Goal: Task Accomplishment & Management: Manage account settings

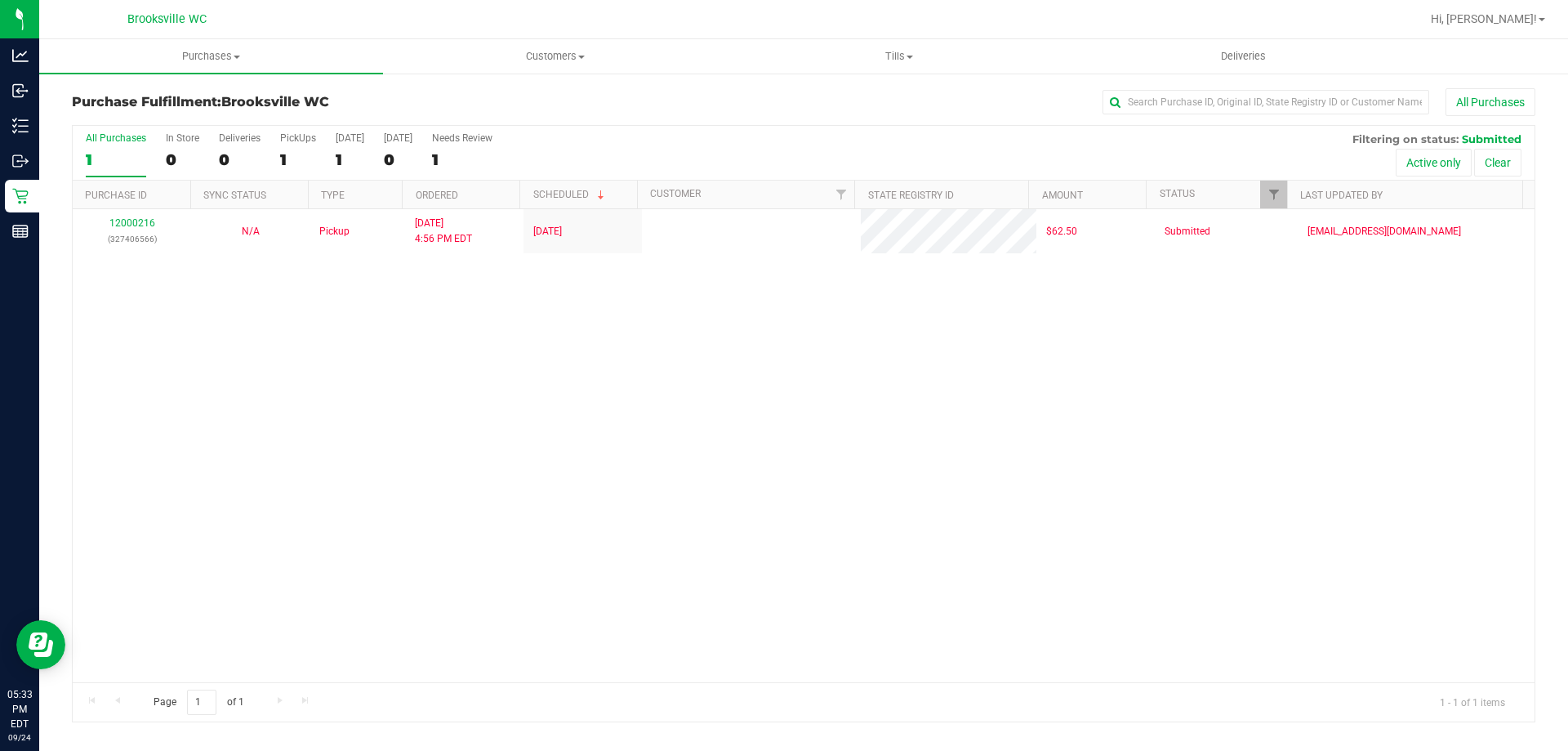
click at [678, 121] on div "Purchase Fulfillment: [GEOGRAPHIC_DATA] WC All Purchases" at bounding box center [804, 106] width 1464 height 36
click at [679, 132] on div "All Purchases 1 In Store 0 Deliveries 0 PickUps 1 [DATE] 1 [DATE] 0 Needs Revie…" at bounding box center [804, 132] width 1462 height 13
click at [171, 359] on div "12000216 (327406566) N/A Pickup [DATE] 4:56 PM EDT 9/24/2025 $62.50 Submitted […" at bounding box center [804, 446] width 1462 height 474
click at [678, 138] on div "All Purchases 1 In Store 0 Deliveries 0 PickUps 1 [DATE] 1 [DATE] 0 Needs Revie…" at bounding box center [804, 153] width 1462 height 55
click at [662, 117] on div "Purchase Fulfillment: [GEOGRAPHIC_DATA] WC All Purchases" at bounding box center [804, 106] width 1464 height 36
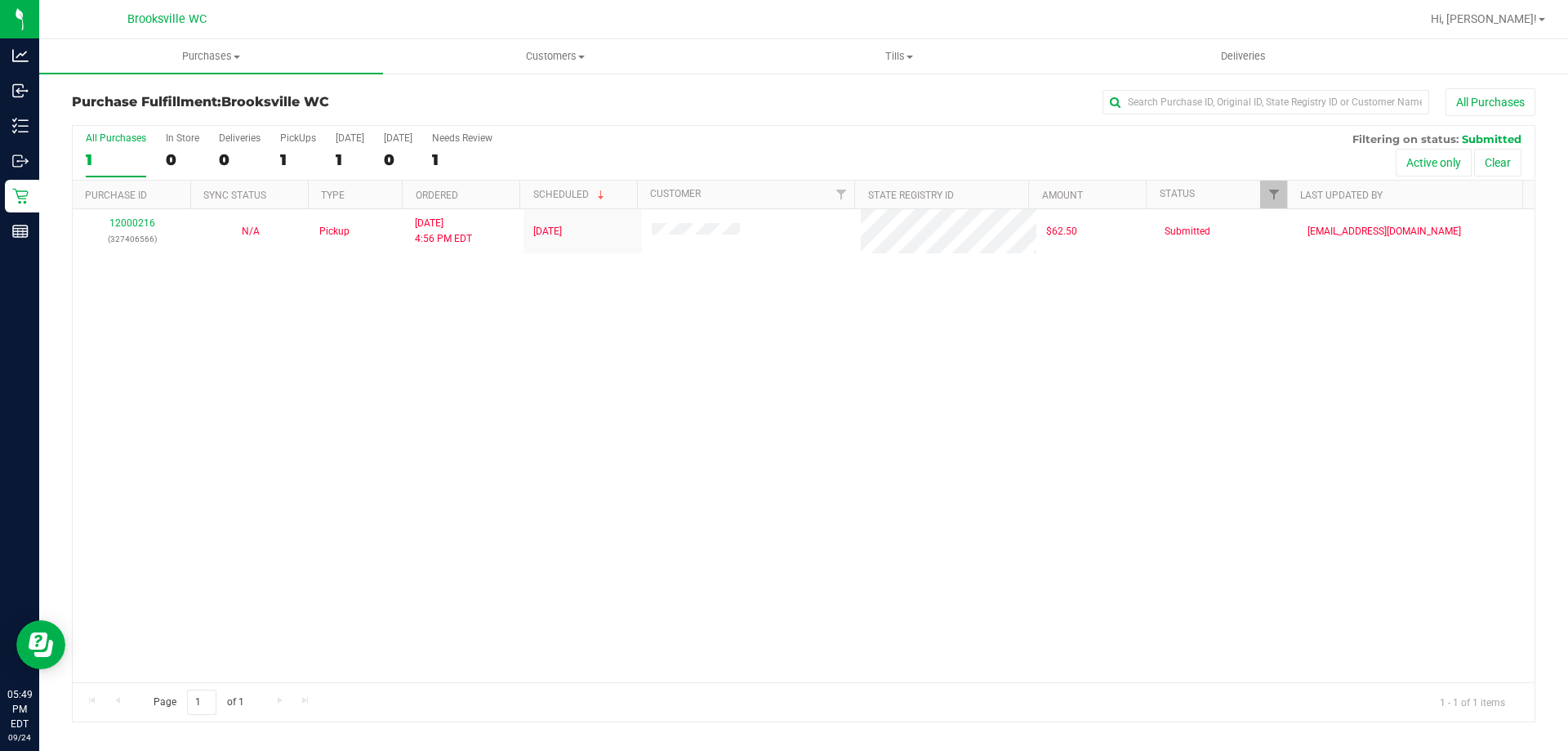
click at [751, 396] on div "12000216 (327406566) N/A Pickup [DATE] 4:56 PM EDT 9/24/2025 $62.50 Submitted […" at bounding box center [804, 446] width 1462 height 474
click at [749, 396] on div "12000216 (327406566) N/A Pickup 9/24/2025 4:56 PM EDT 9/24/2025 $62.50 Submitte…" at bounding box center [804, 446] width 1462 height 474
click at [1052, 453] on div "12000216 (327406566) N/A Pickup 9/24/2025 4:56 PM EDT 9/24/2025 $62.50 Submitte…" at bounding box center [804, 446] width 1462 height 474
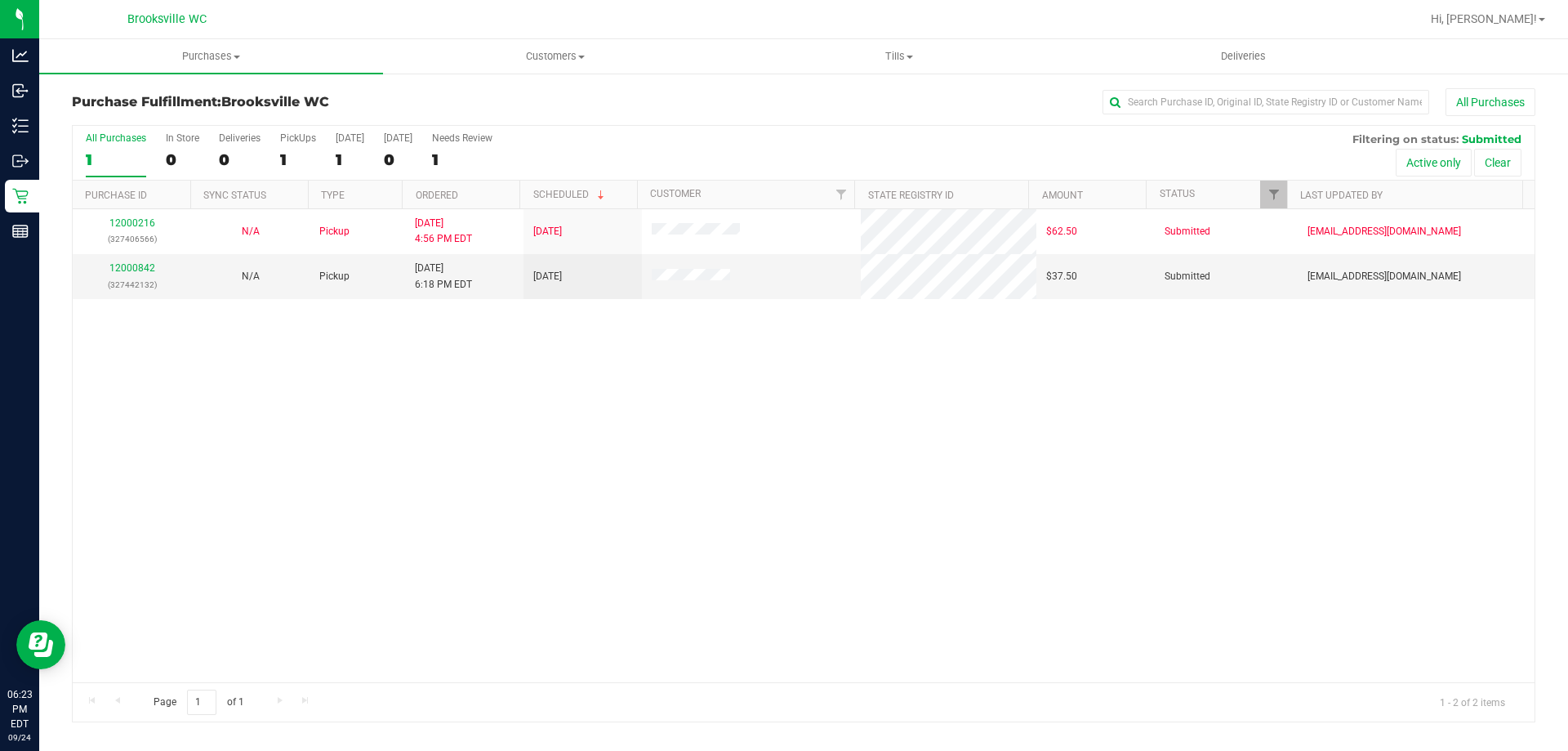
click at [701, 458] on div "12000216 (327406566) N/A Pickup 9/24/2025 4:56 PM EDT 9/24/2025 $62.50 Submitte…" at bounding box center [804, 446] width 1462 height 474
click at [114, 261] on div "12000842 (327442132)" at bounding box center [131, 276] width 99 height 31
click at [115, 268] on link "12000842" at bounding box center [132, 267] width 46 height 11
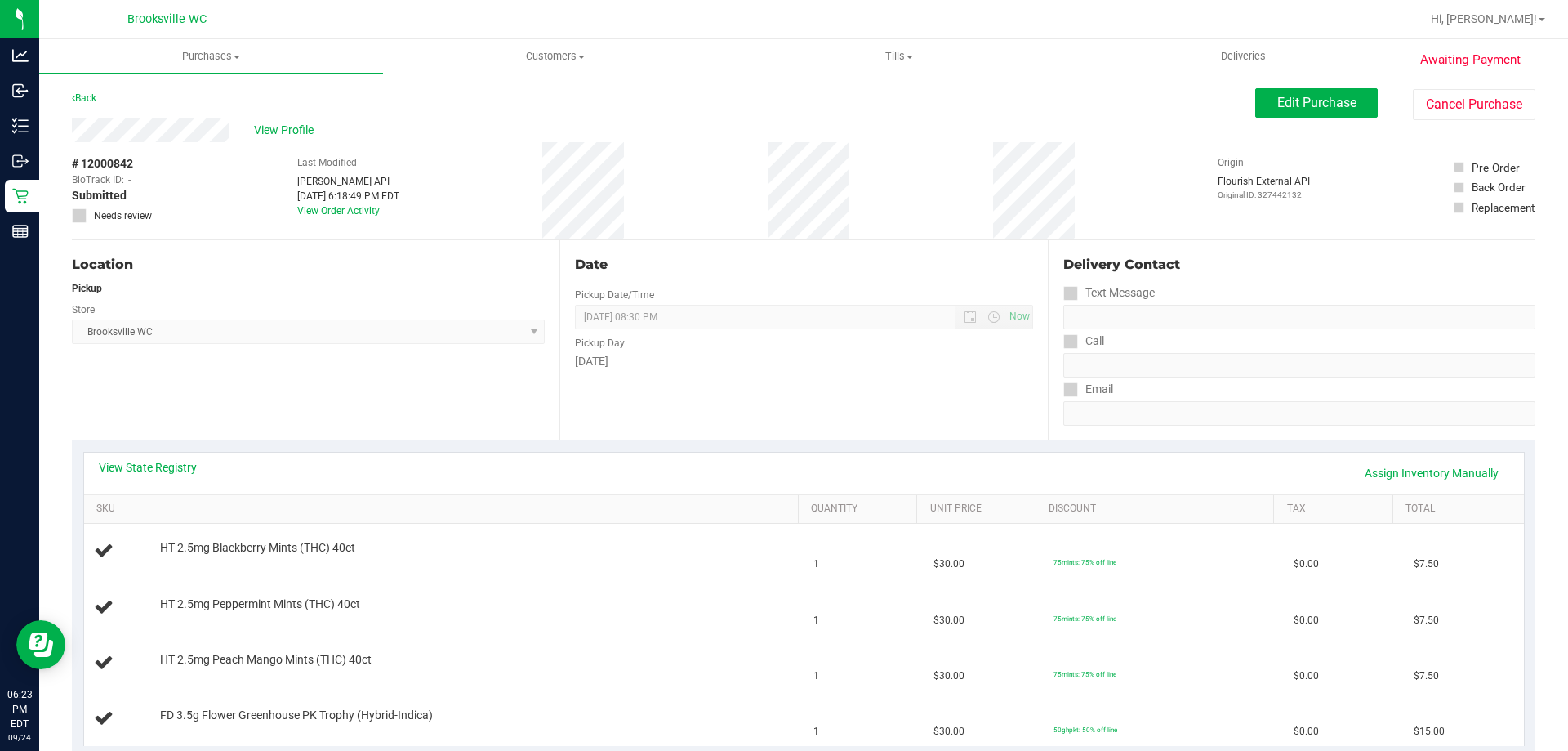
click at [161, 453] on div "View State Registry Assign Inventory Manually" at bounding box center [804, 474] width 1440 height 42
click at [160, 457] on div "View State Registry Assign Inventory Manually" at bounding box center [804, 474] width 1440 height 42
click at [160, 467] on link "View State Registry" at bounding box center [148, 467] width 98 height 16
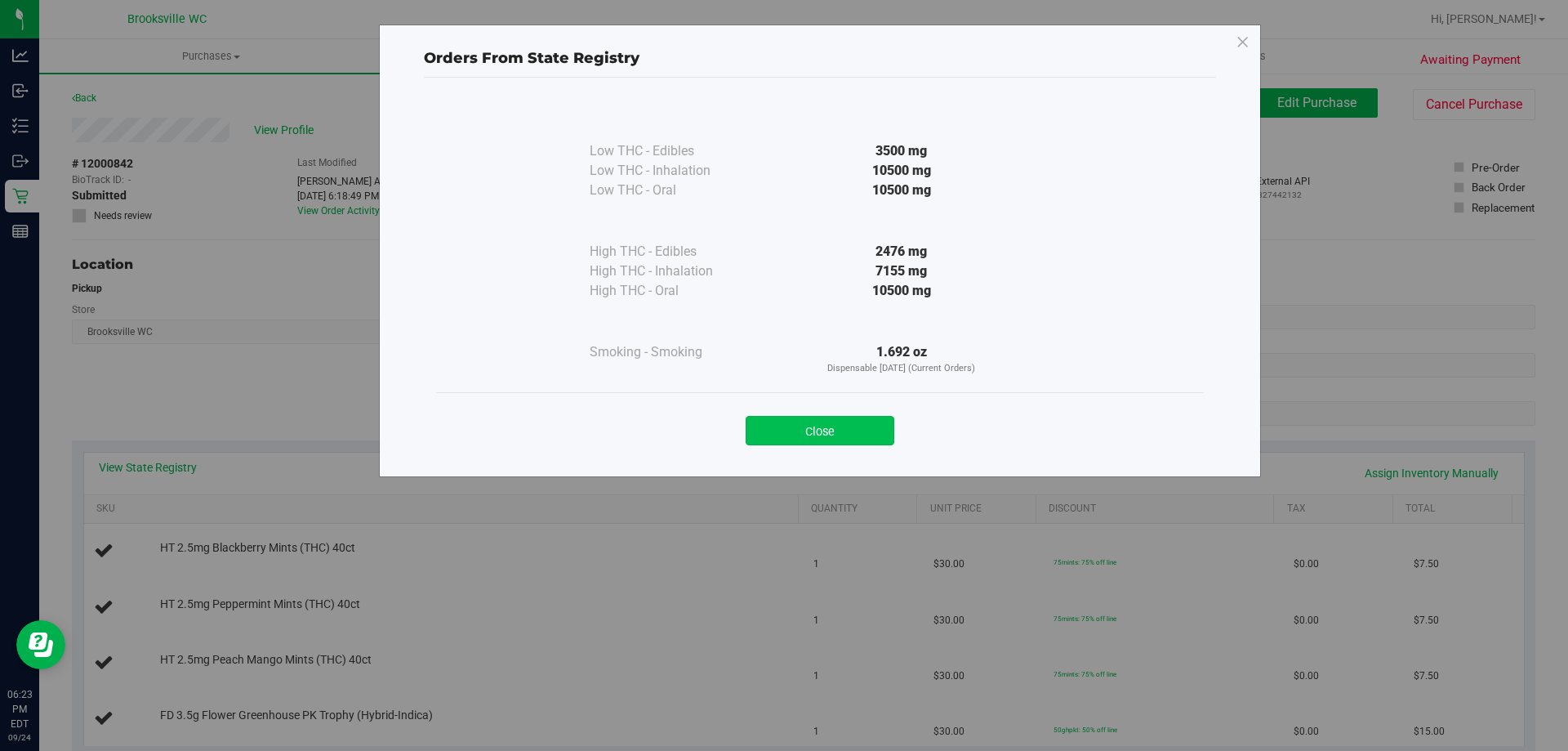
click at [868, 434] on button "Close" at bounding box center [819, 430] width 148 height 30
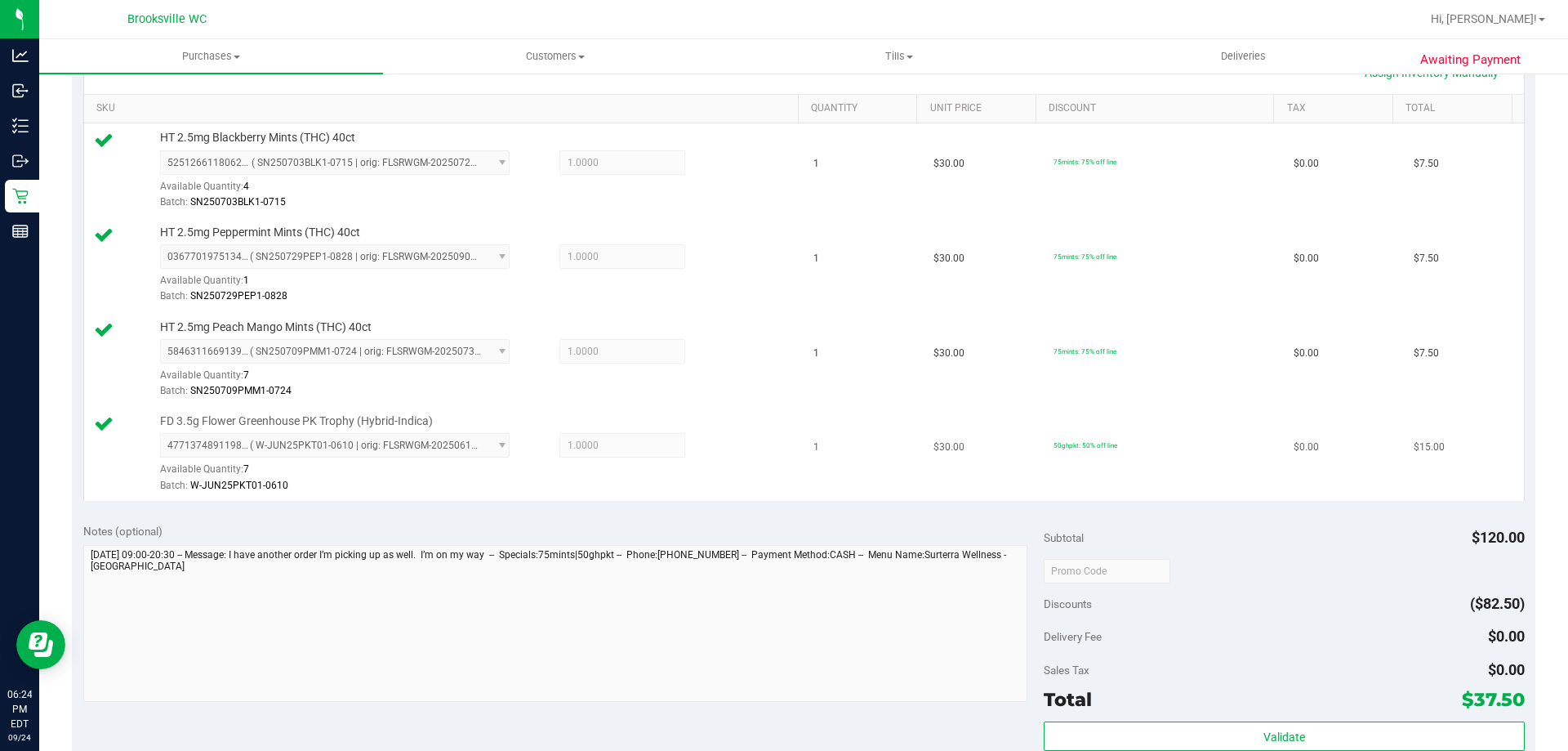
scroll to position [409, 0]
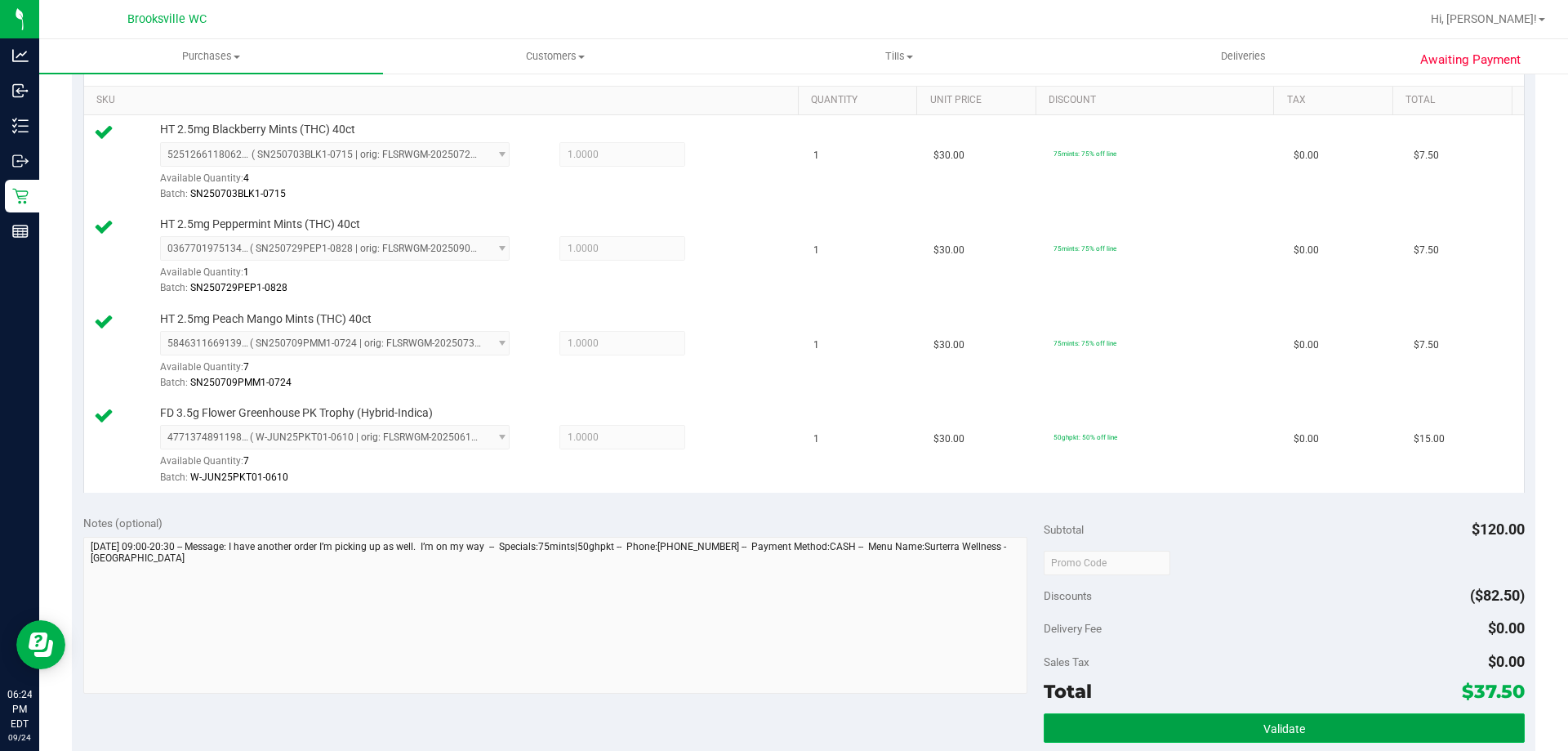
click at [1113, 738] on button "Validate" at bounding box center [1284, 728] width 480 height 30
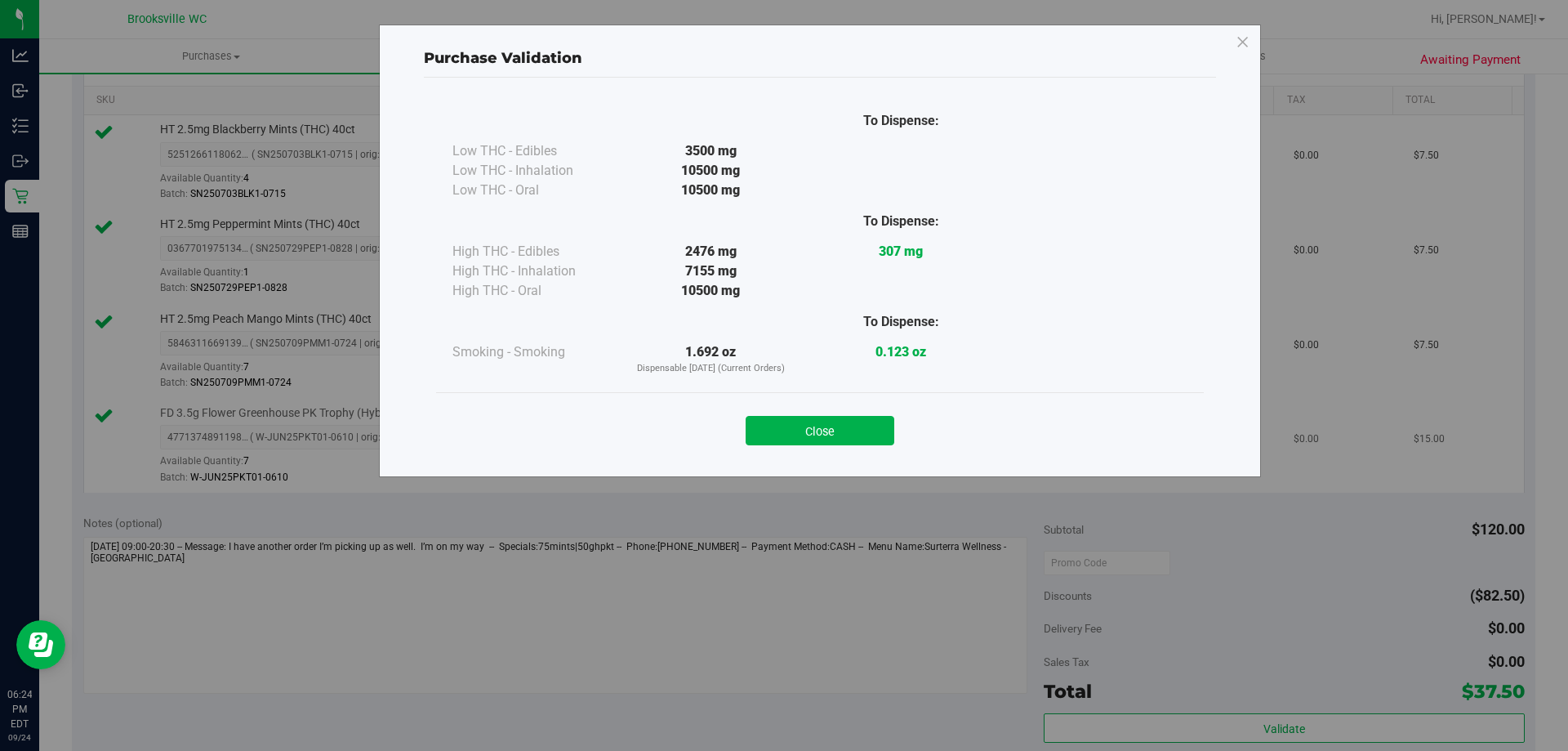
click at [874, 434] on button "Close" at bounding box center [819, 430] width 148 height 30
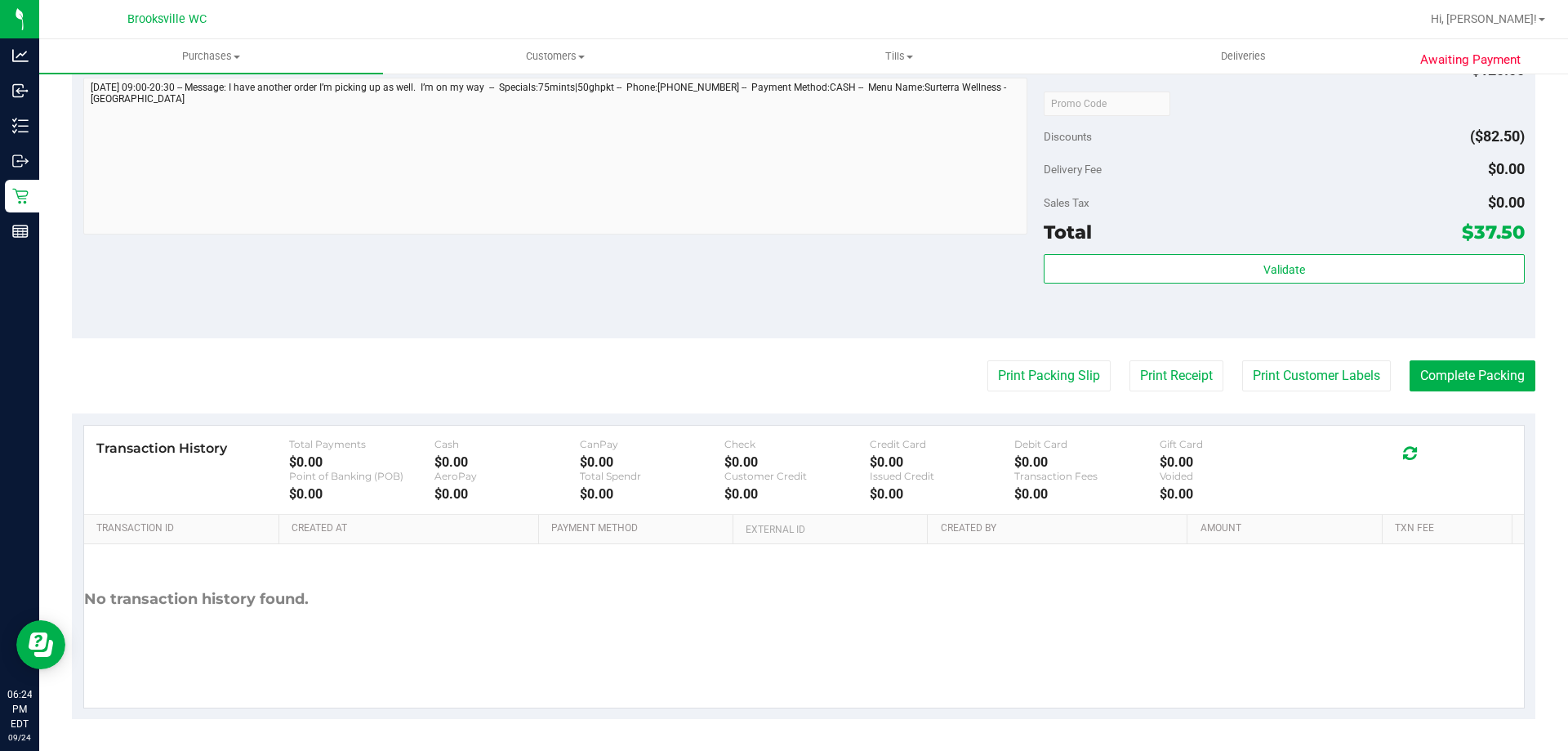
scroll to position [869, 0]
click at [1040, 378] on button "Print Packing Slip" at bounding box center [1048, 375] width 123 height 31
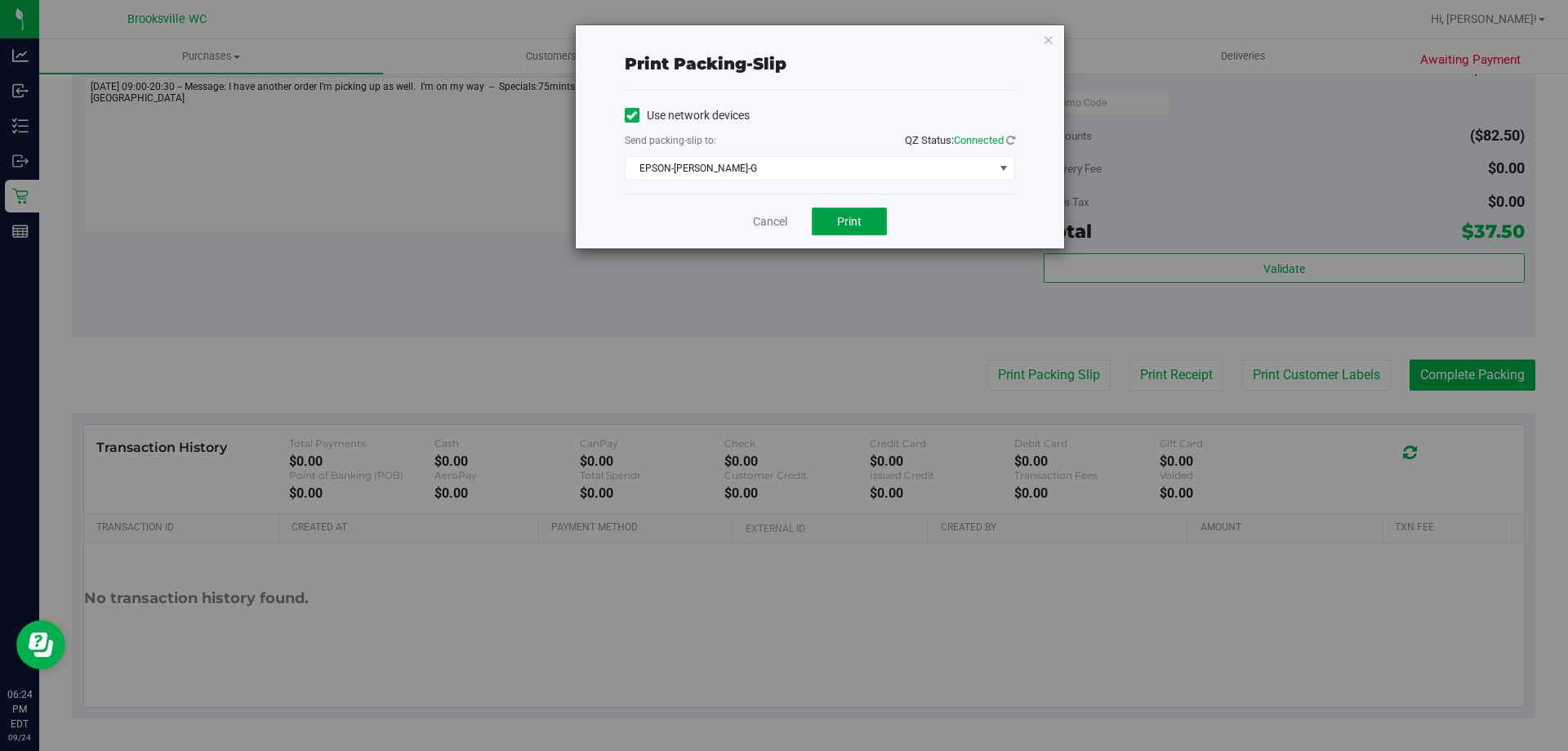
click at [845, 215] on span "Print" at bounding box center [849, 221] width 25 height 13
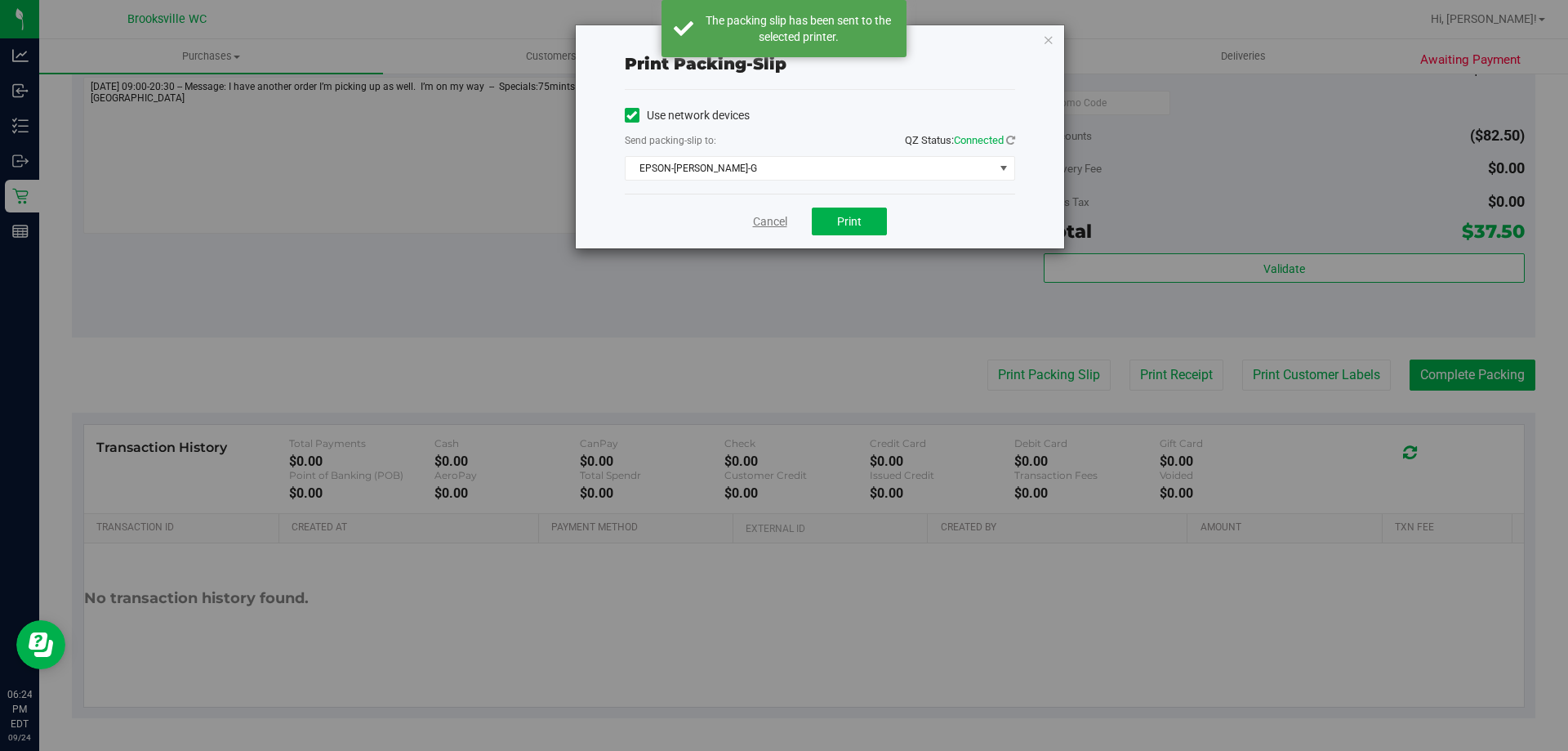
click at [766, 224] on link "Cancel" at bounding box center [770, 221] width 34 height 17
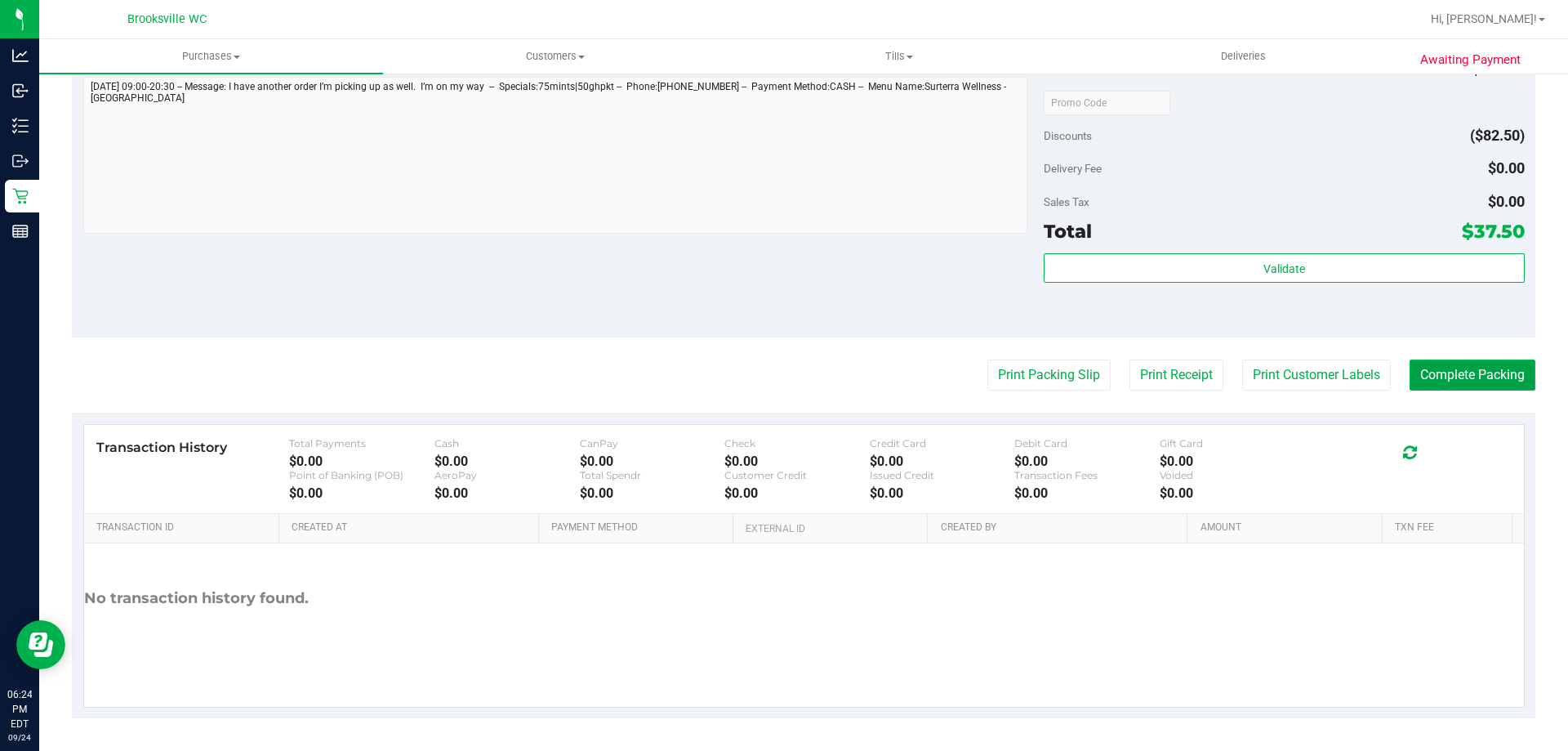
click at [1415, 367] on button "Complete Packing" at bounding box center [1472, 375] width 126 height 31
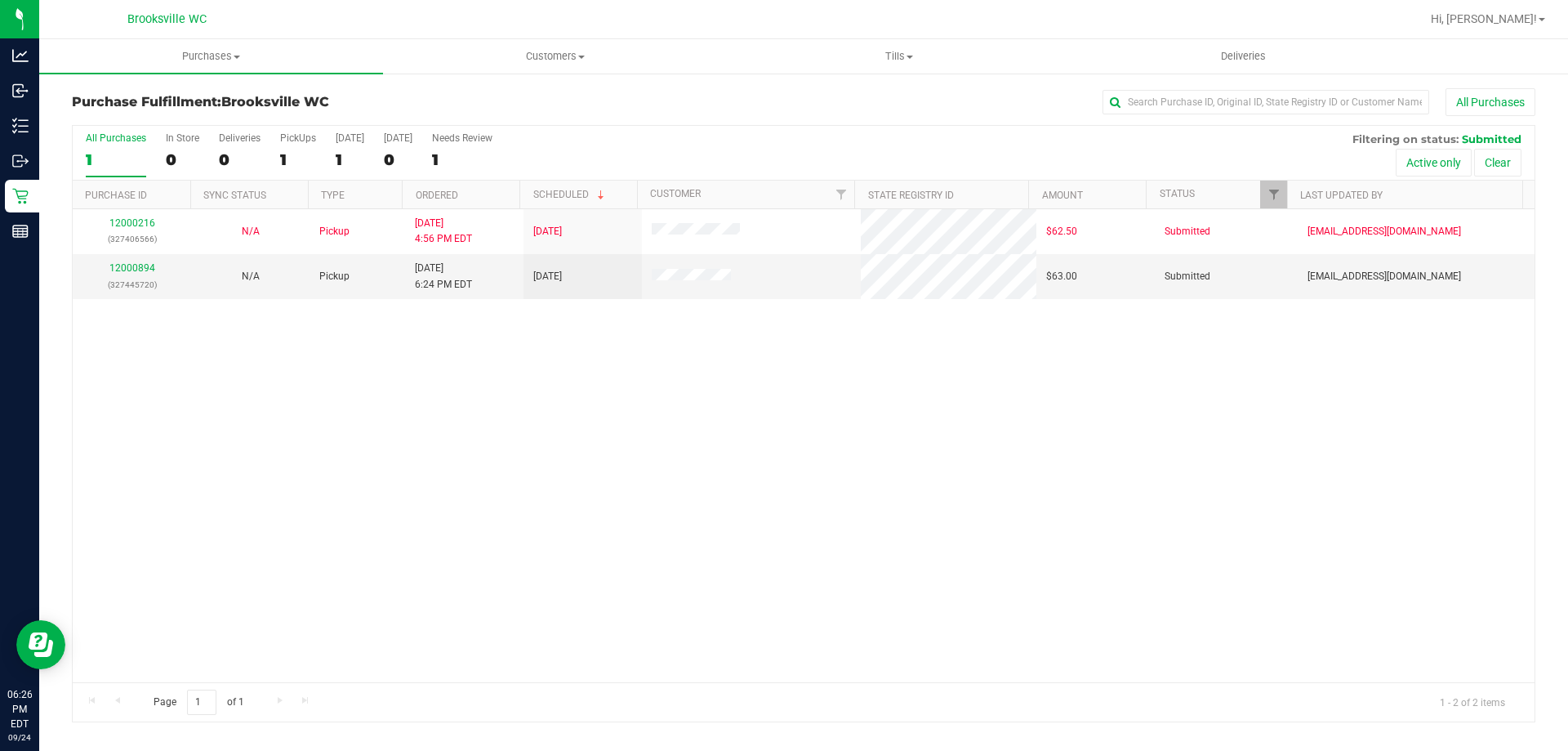
click at [718, 444] on div "12000216 (327406566) N/A Pickup 9/24/2025 4:56 PM EDT 9/24/2025 $62.50 Submitte…" at bounding box center [804, 446] width 1462 height 474
click at [116, 268] on link "12000894" at bounding box center [132, 267] width 46 height 11
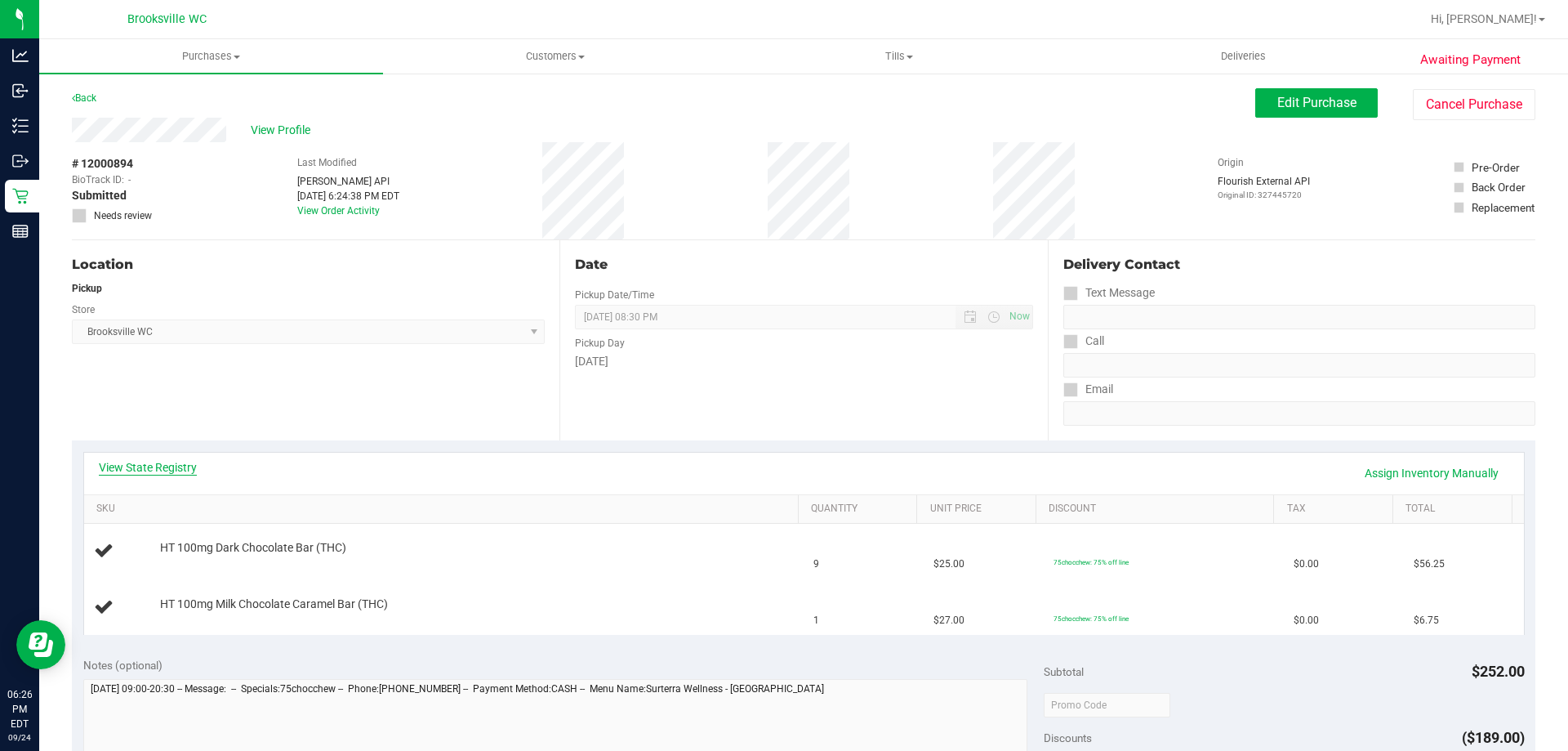
click at [175, 465] on link "View State Registry" at bounding box center [148, 467] width 98 height 16
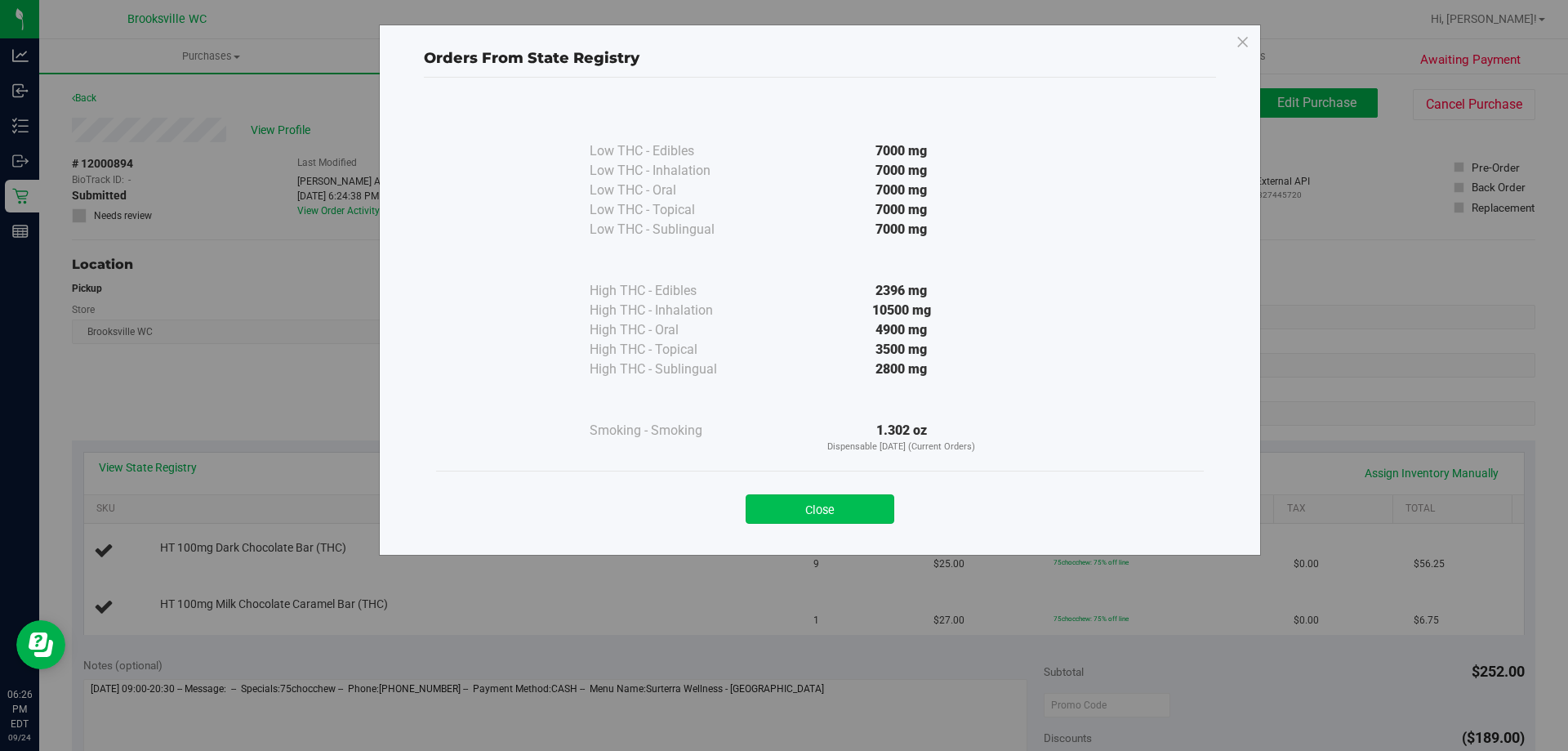
click at [814, 519] on button "Close" at bounding box center [819, 509] width 148 height 30
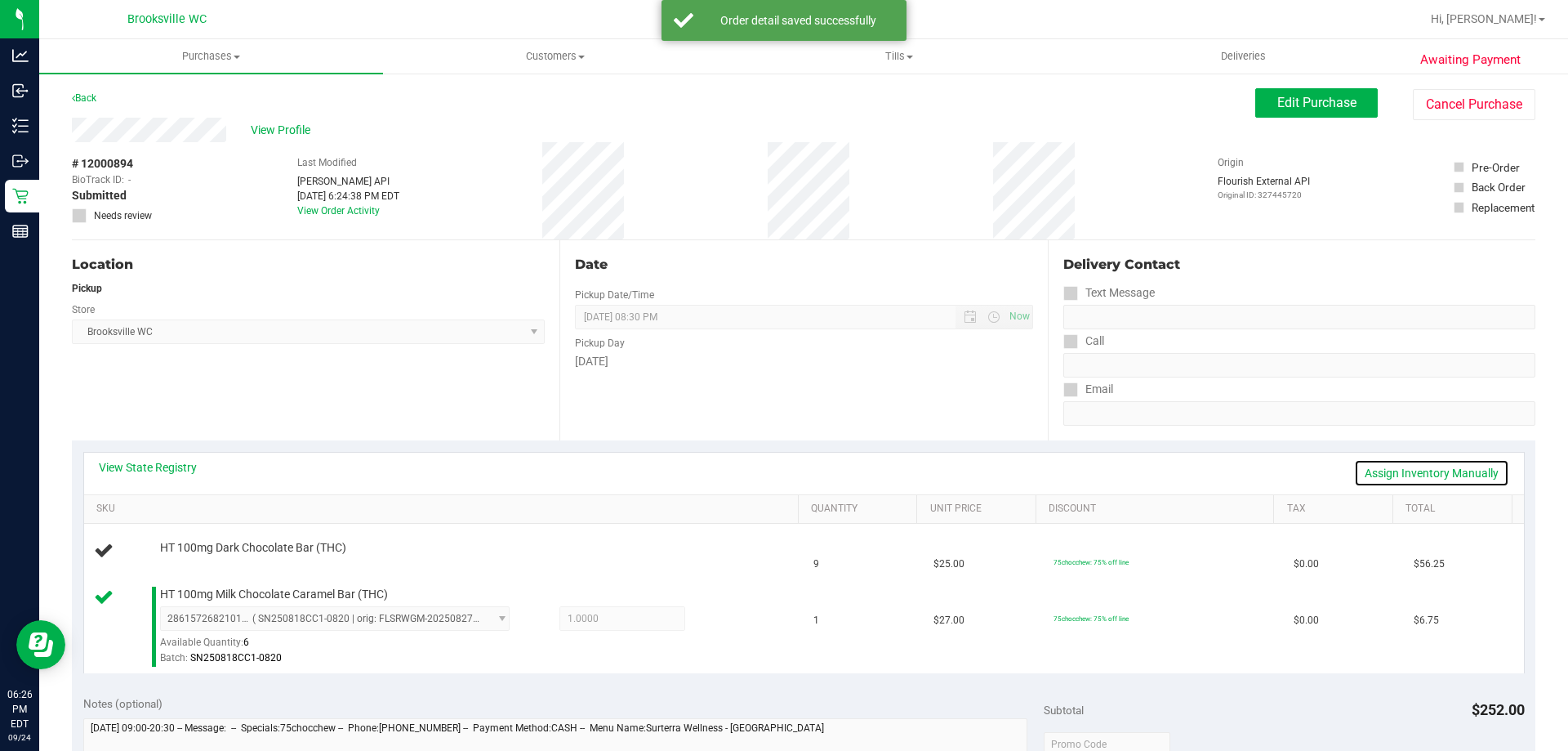
click at [1408, 479] on link "Assign Inventory Manually" at bounding box center [1431, 473] width 155 height 28
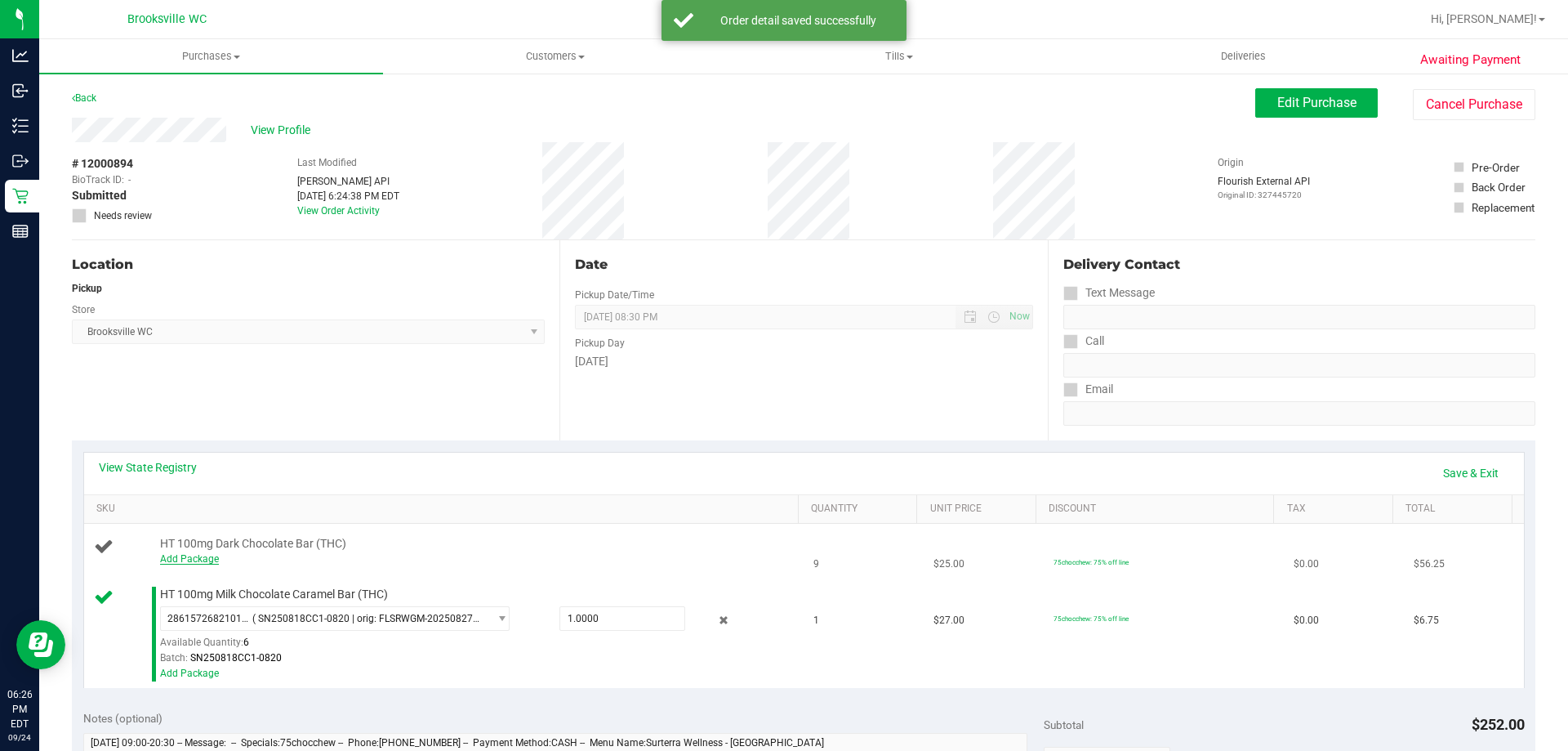
click at [193, 558] on link "Add Package" at bounding box center [189, 558] width 59 height 11
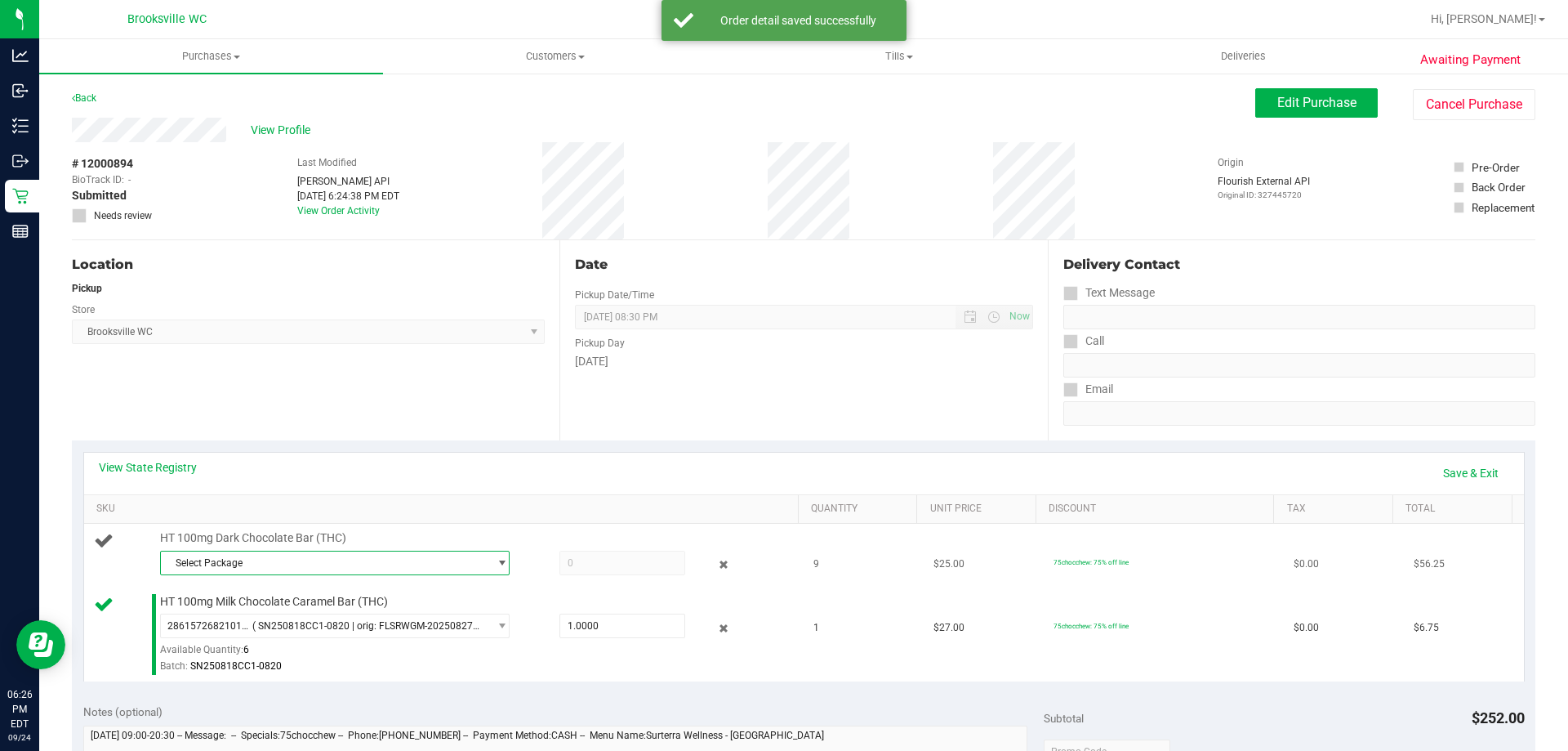
drag, startPoint x: 193, startPoint y: 558, endPoint x: 335, endPoint y: 560, distance: 142.0
click at [332, 559] on span "Select Package" at bounding box center [325, 563] width 327 height 23
click at [307, 632] on span "( SN250728DC1-0804 | orig: FLSRWGM-20250808-1367 )" at bounding box center [389, 630] width 252 height 11
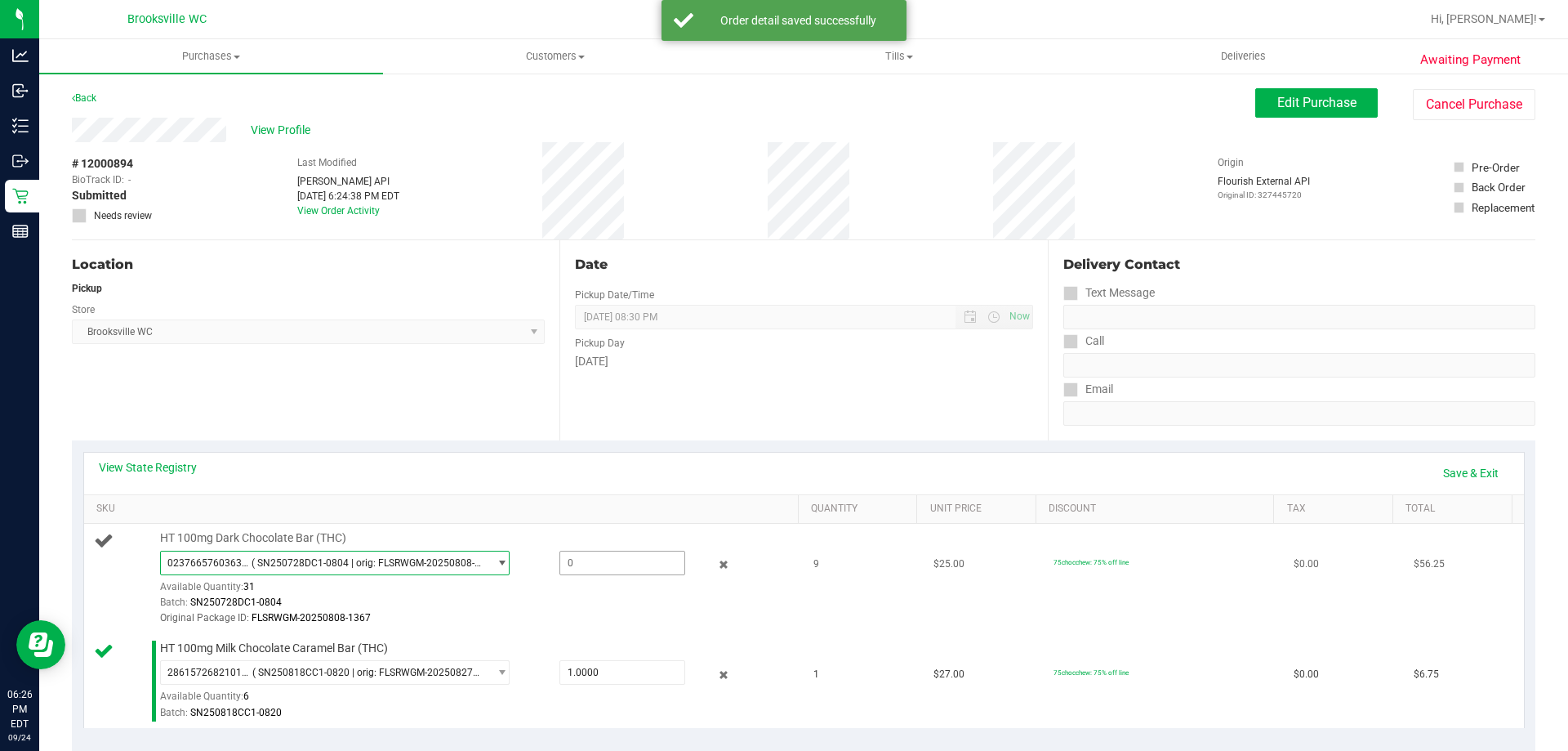
click at [590, 555] on span at bounding box center [622, 563] width 126 height 25
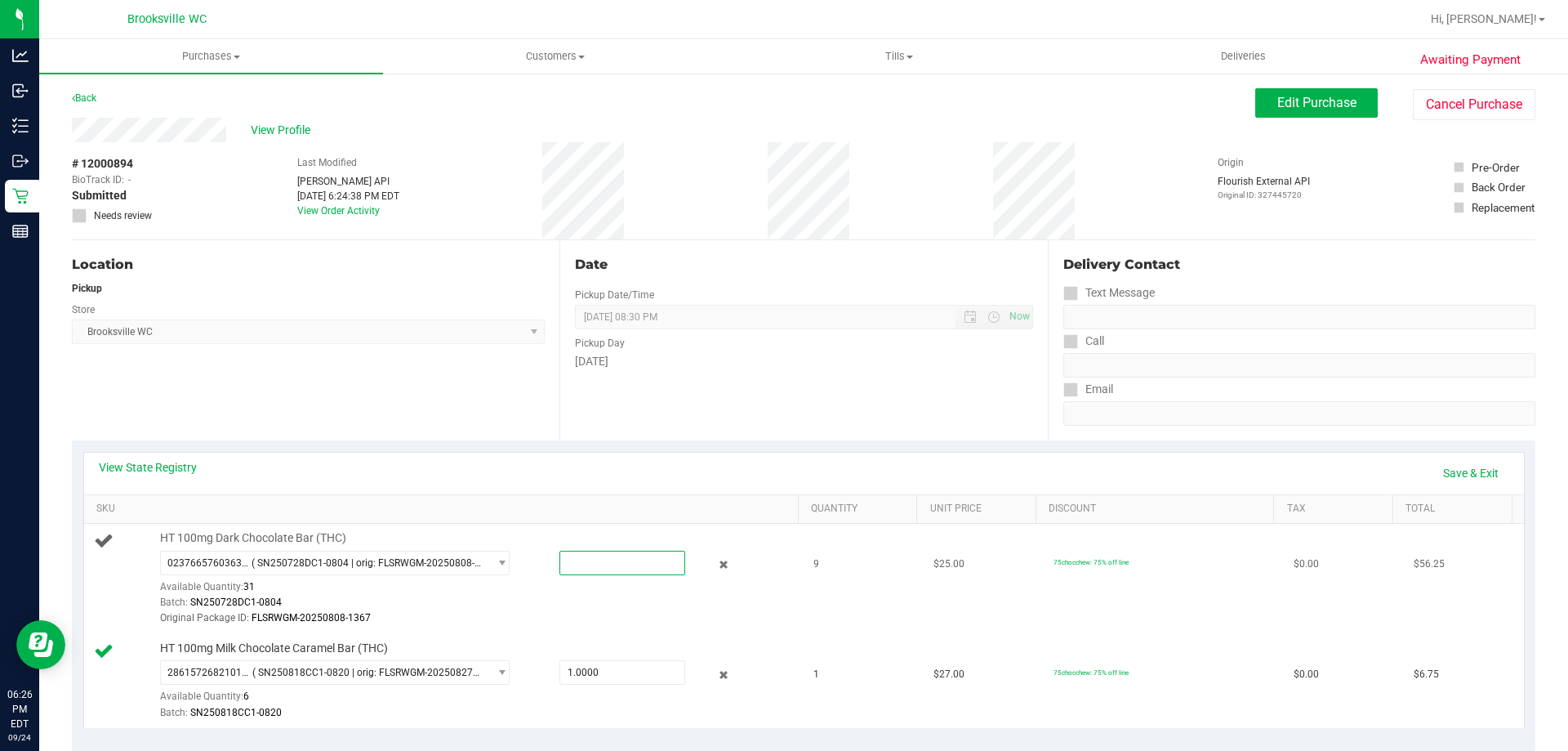
type input "9"
type input "9.0000"
click at [587, 487] on div "View State Registry Save & Exit" at bounding box center [804, 474] width 1440 height 42
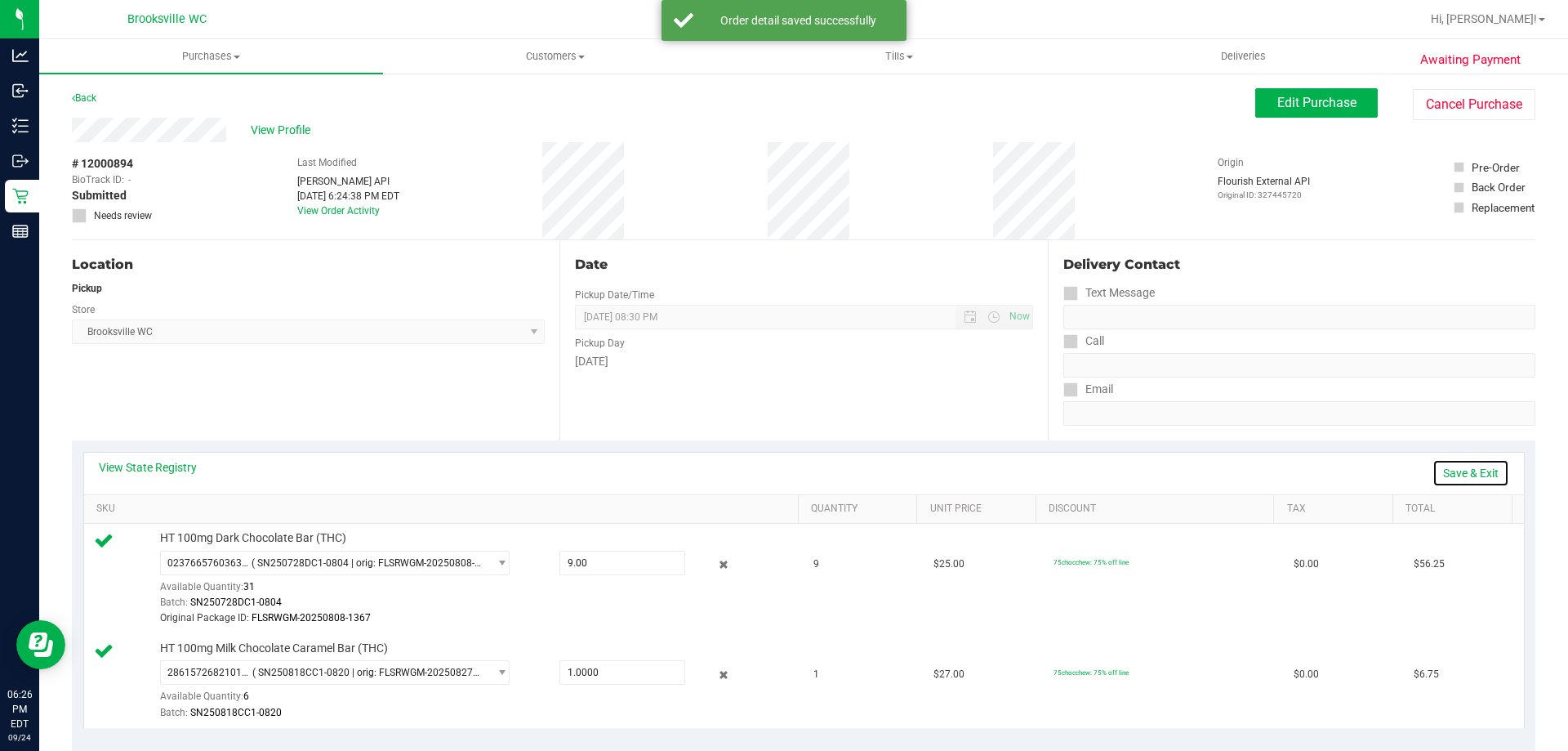
click at [1461, 474] on link "Save & Exit" at bounding box center [1470, 473] width 77 height 28
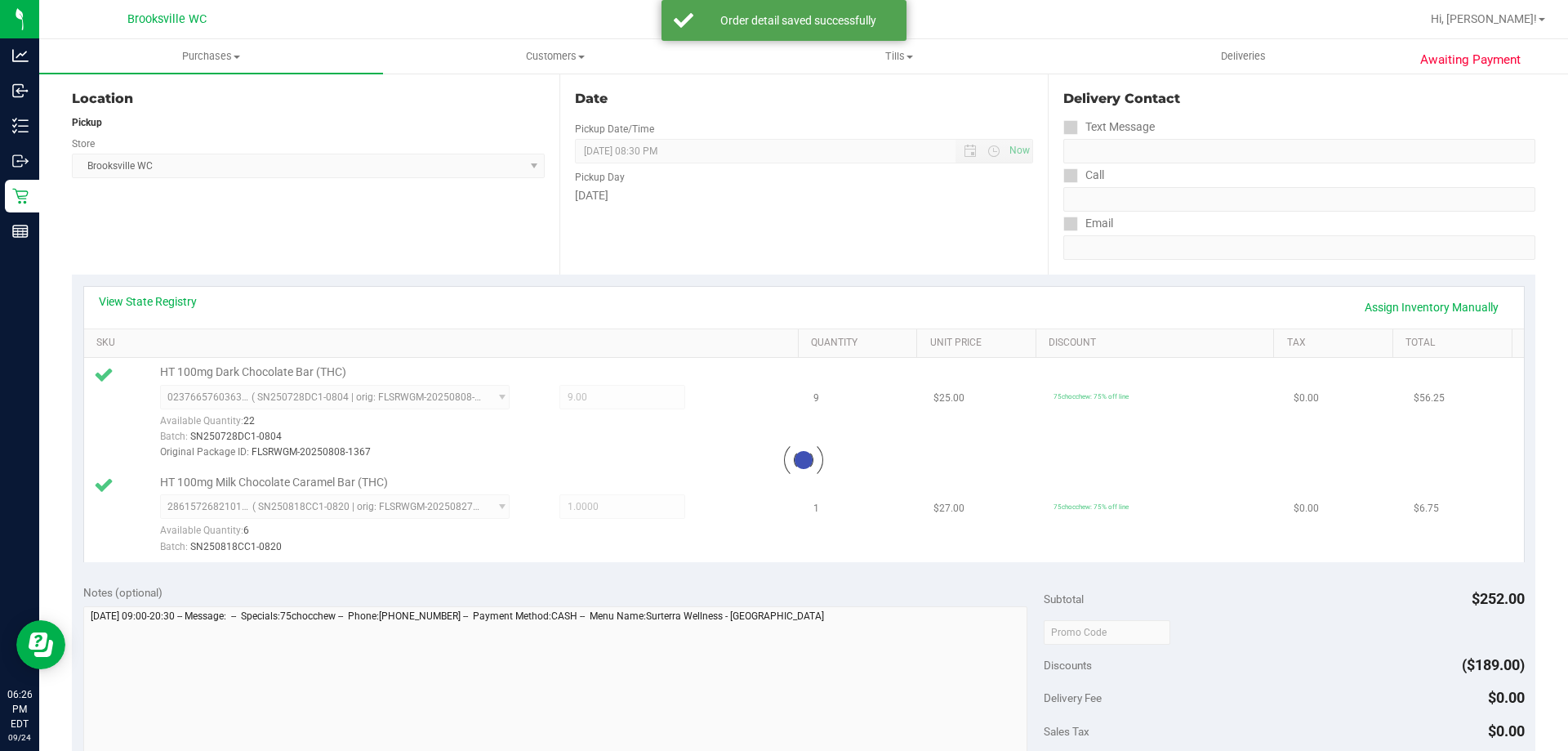
scroll to position [409, 0]
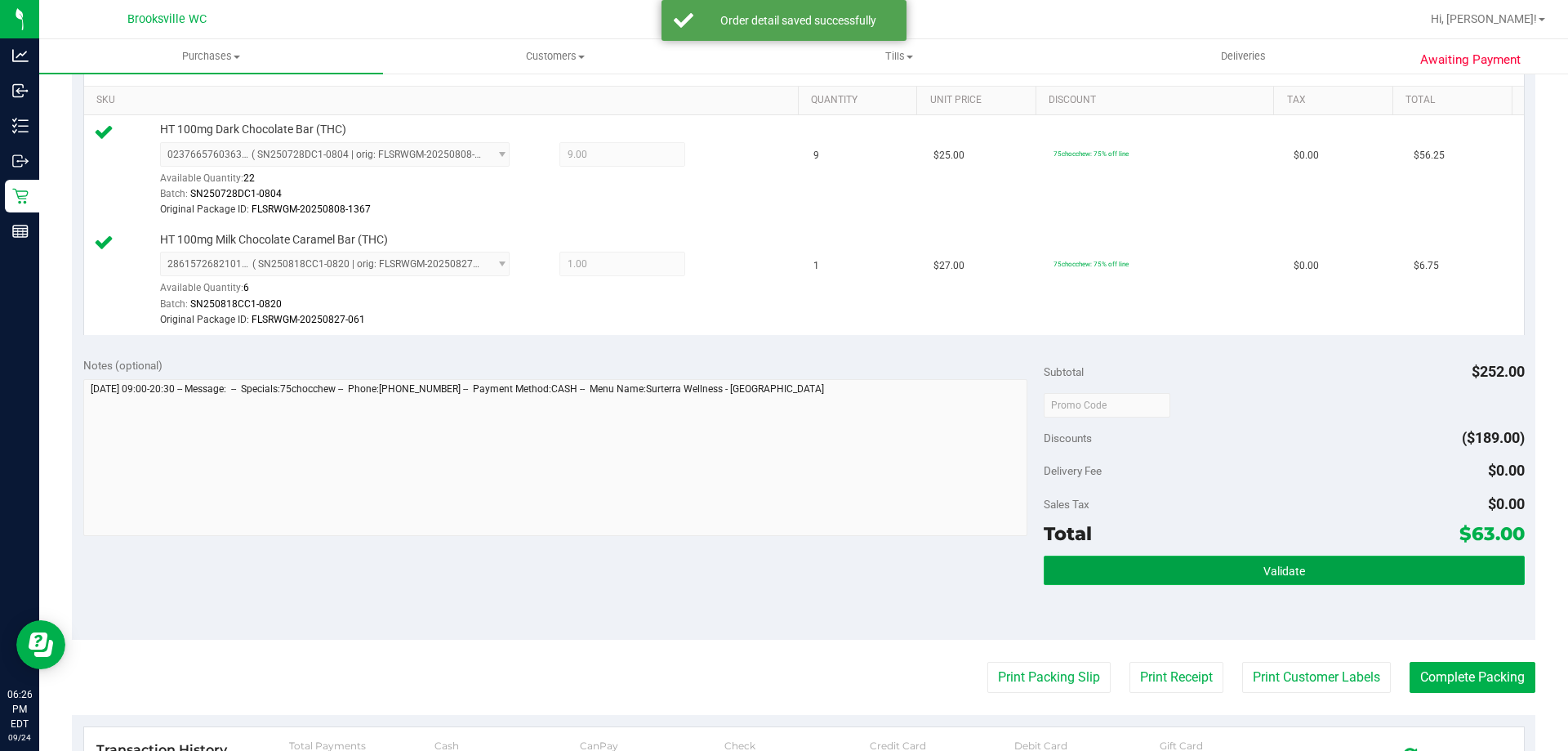
click at [1174, 560] on button "Validate" at bounding box center [1284, 570] width 480 height 30
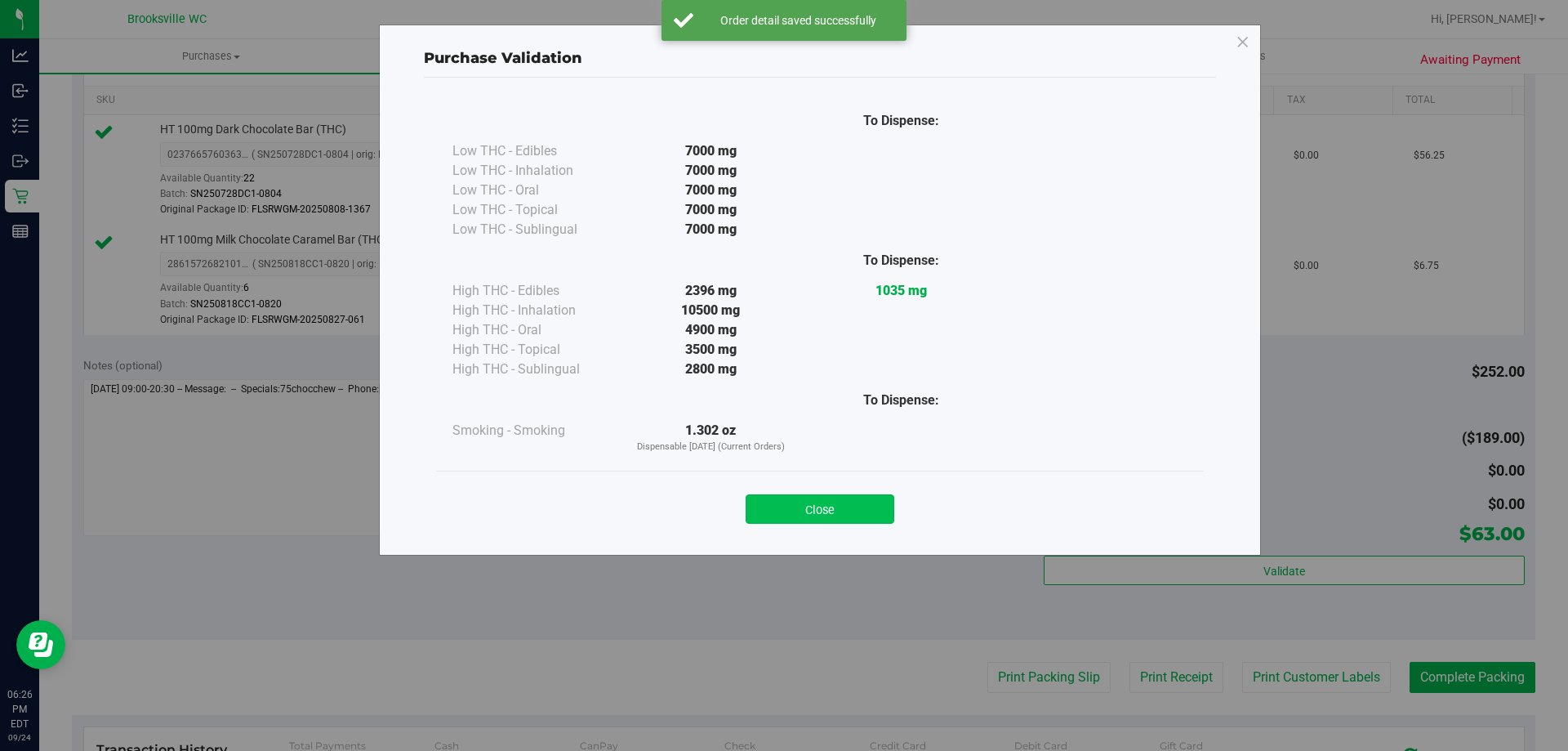
click at [827, 506] on button "Close" at bounding box center [819, 509] width 148 height 30
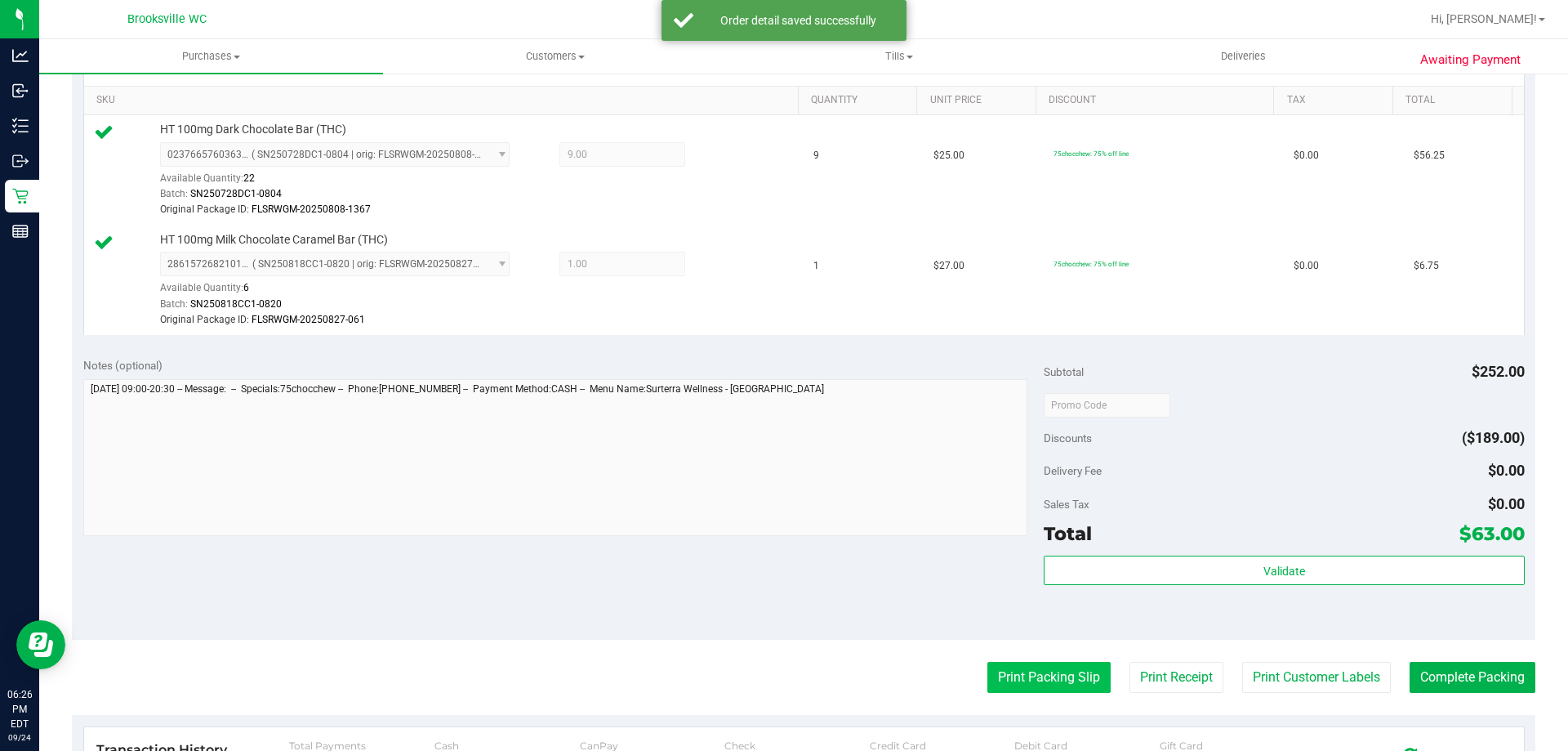
click at [1010, 685] on button "Print Packing Slip" at bounding box center [1048, 677] width 123 height 31
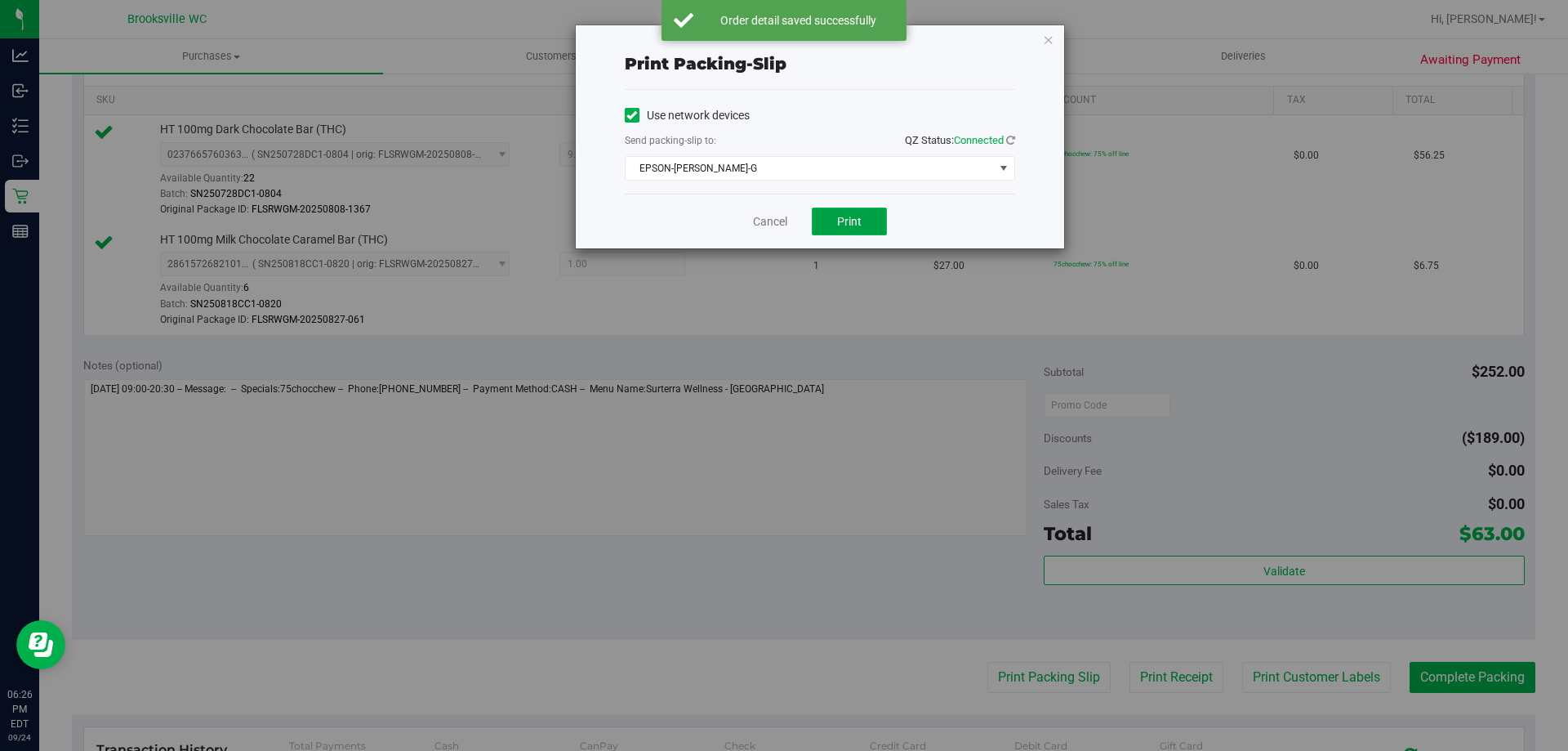
click at [837, 221] on span "Print" at bounding box center [849, 221] width 25 height 13
click at [768, 224] on link "Cancel" at bounding box center [770, 221] width 34 height 17
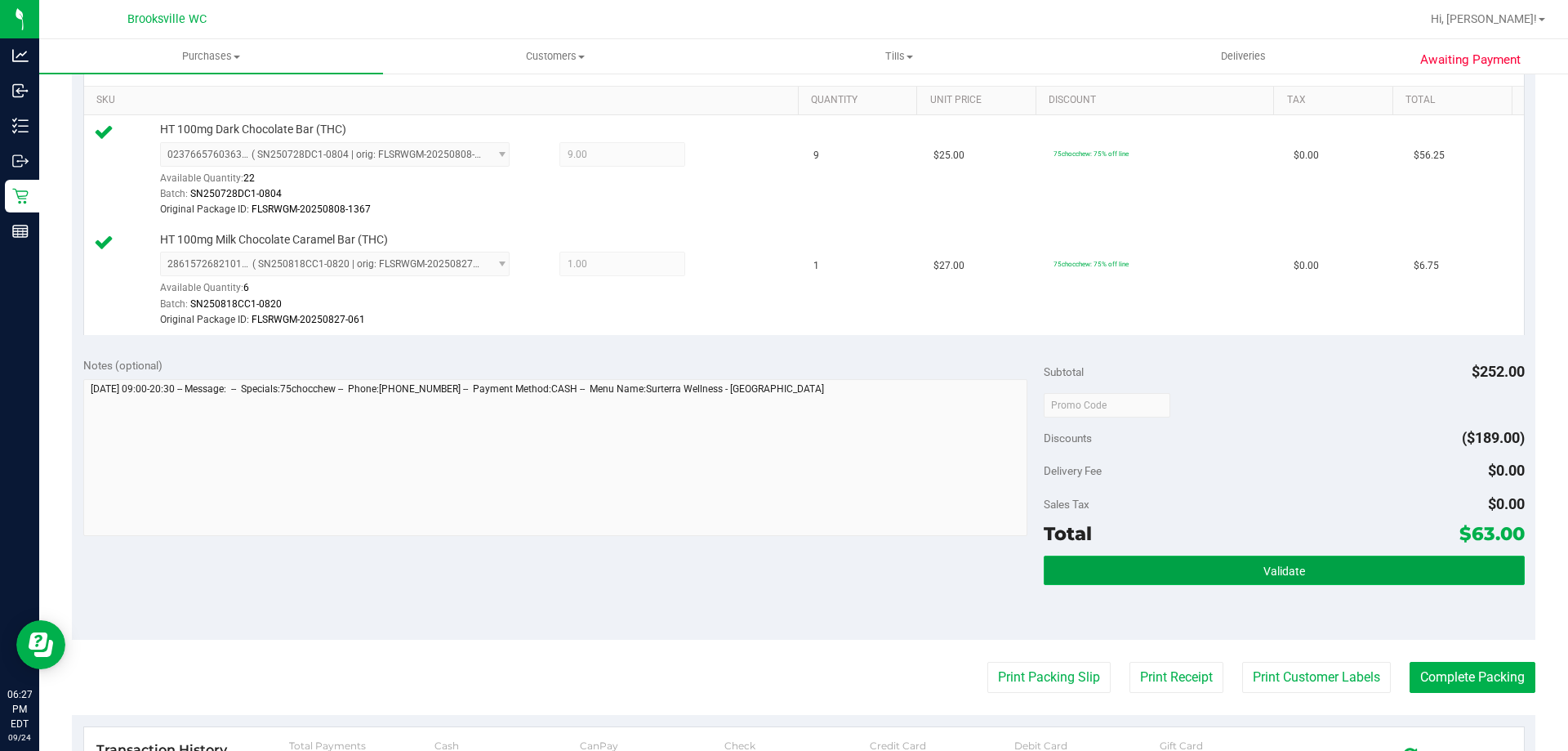
click at [1282, 578] on button "Validate" at bounding box center [1284, 570] width 480 height 30
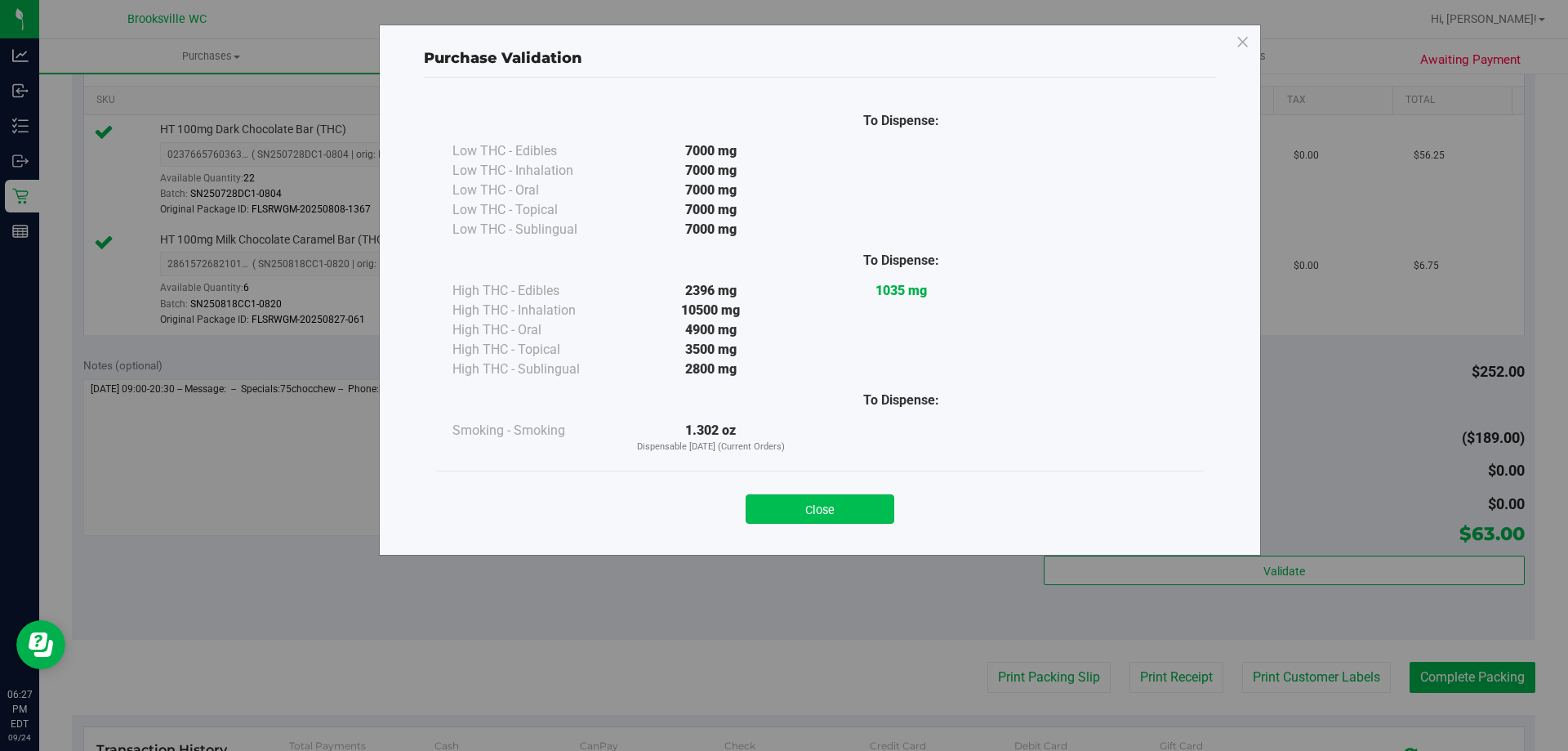
click at [858, 504] on button "Close" at bounding box center [819, 509] width 148 height 30
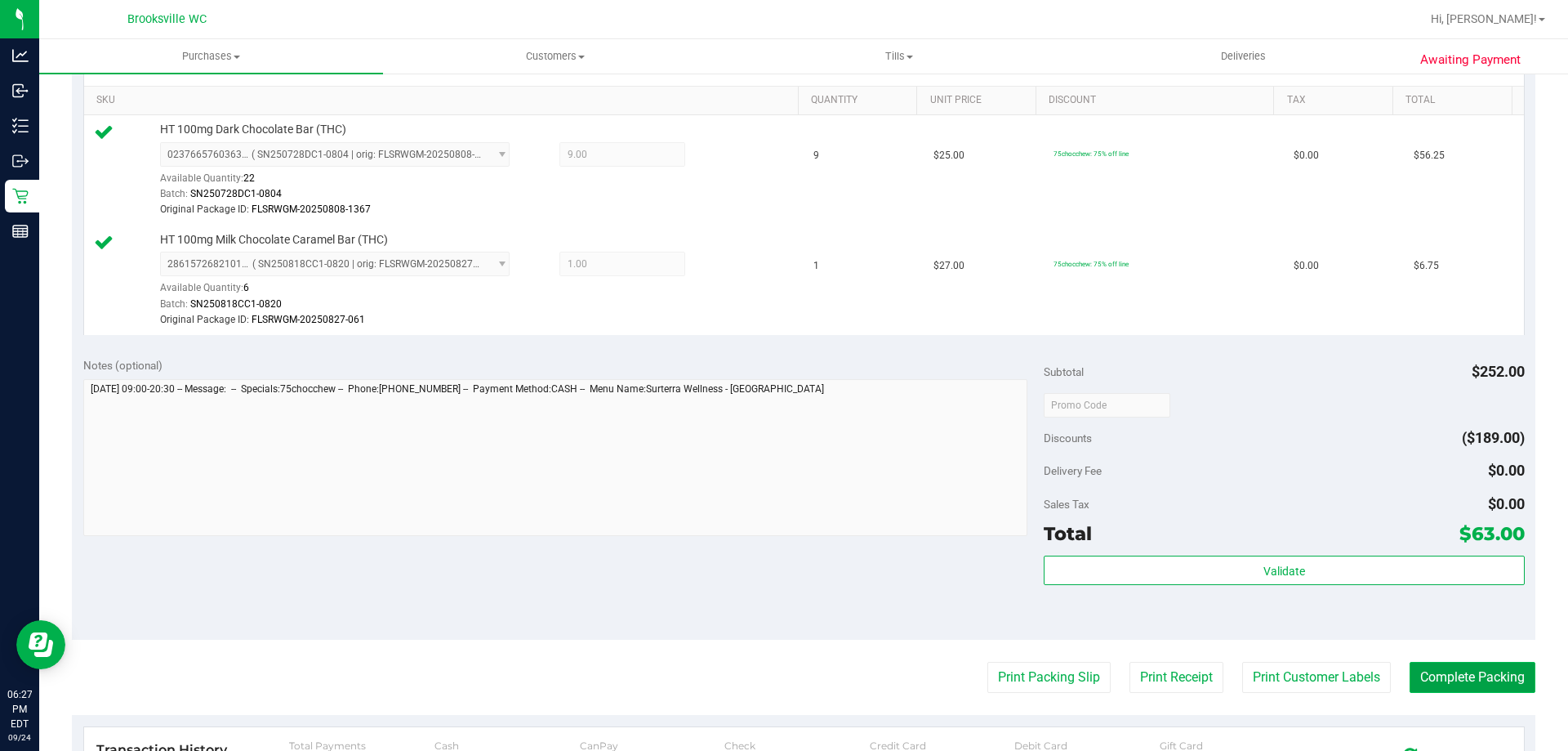
click at [1442, 680] on button "Complete Packing" at bounding box center [1472, 677] width 126 height 31
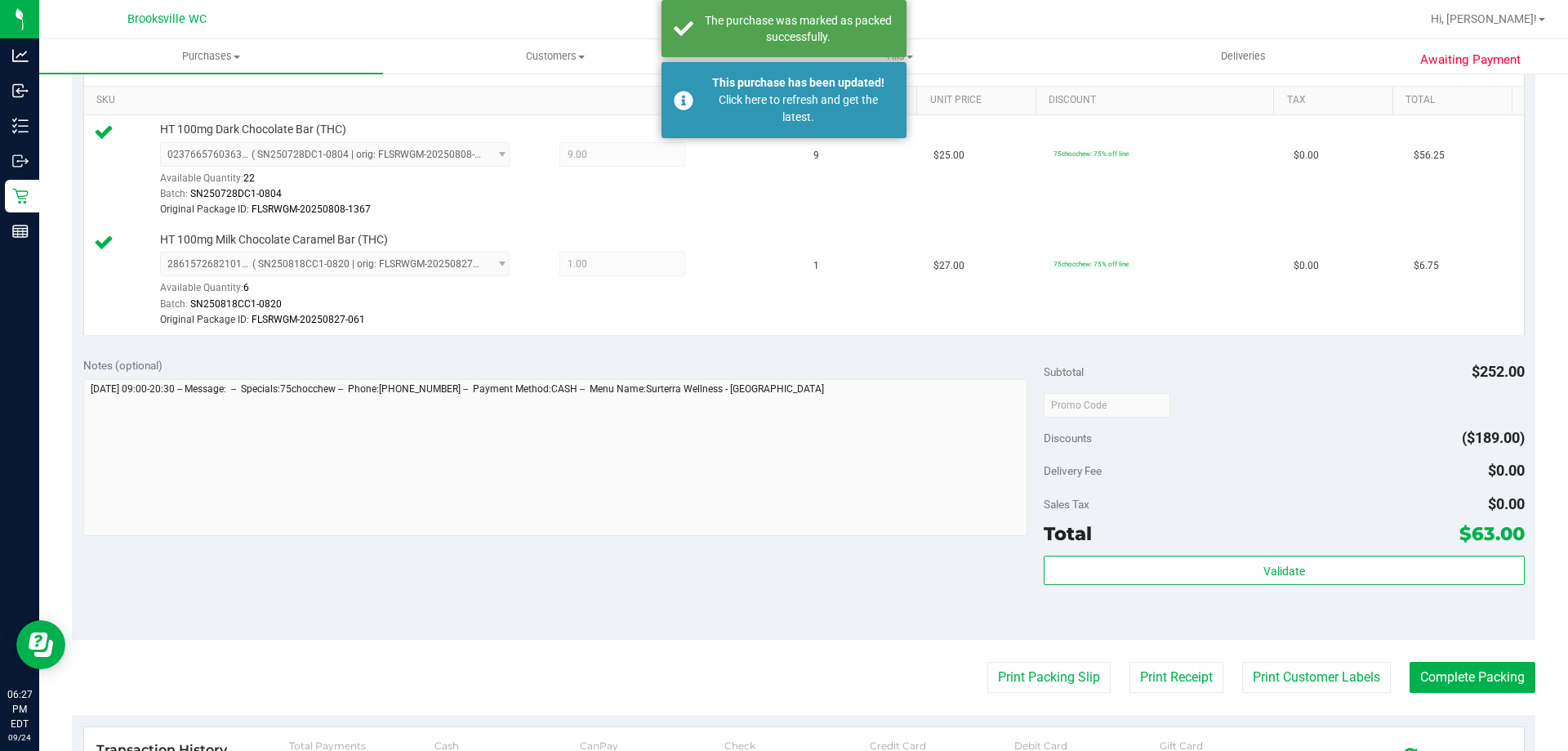
click at [578, 580] on div "Notes (optional) Subtotal $252.00 Discounts ($189.00) Delivery Fee $0.00 Sales …" at bounding box center [804, 492] width 1464 height 294
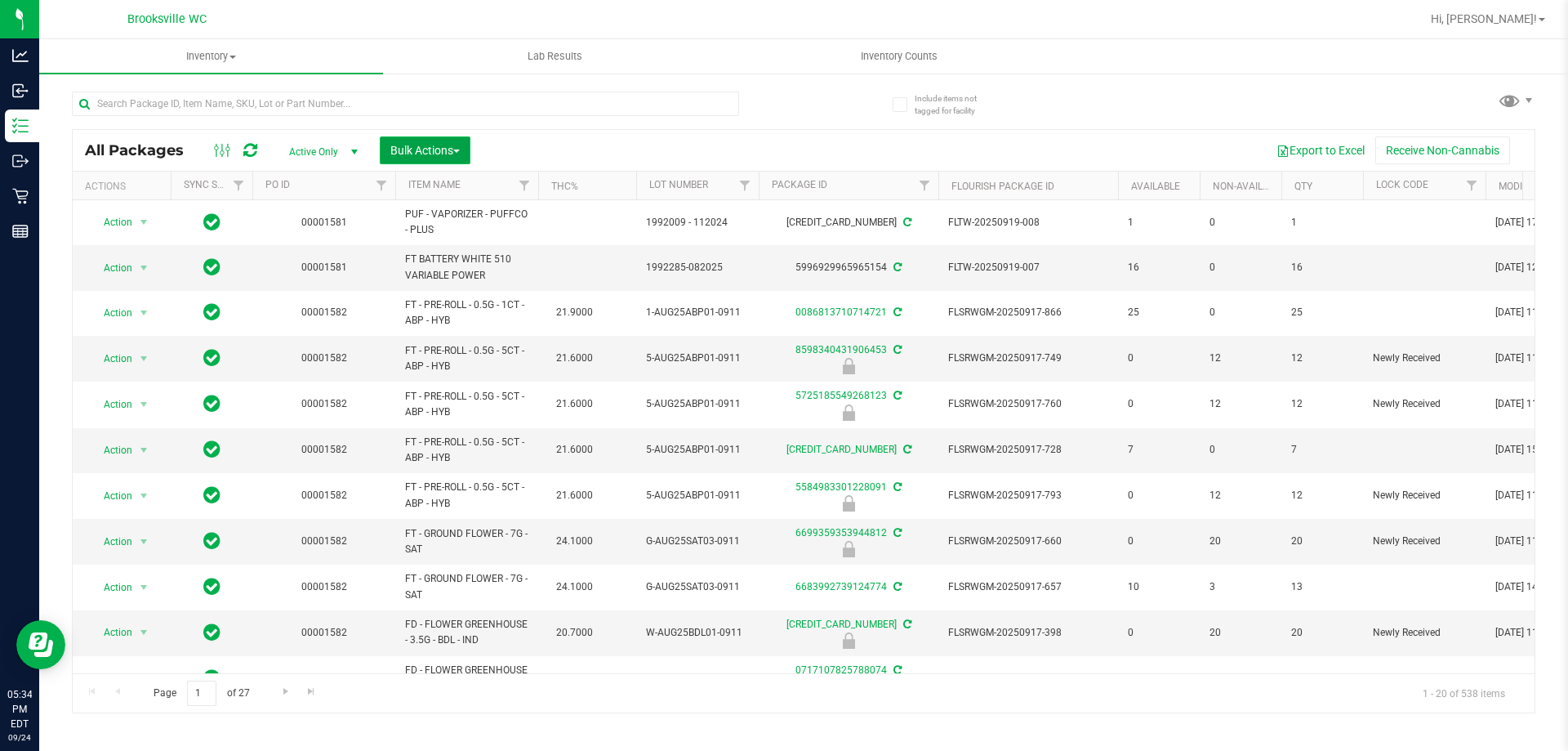
click at [449, 155] on span "Bulk Actions" at bounding box center [425, 150] width 70 height 13
click at [458, 301] on span "Lock/Unlock packages" at bounding box center [445, 306] width 112 height 13
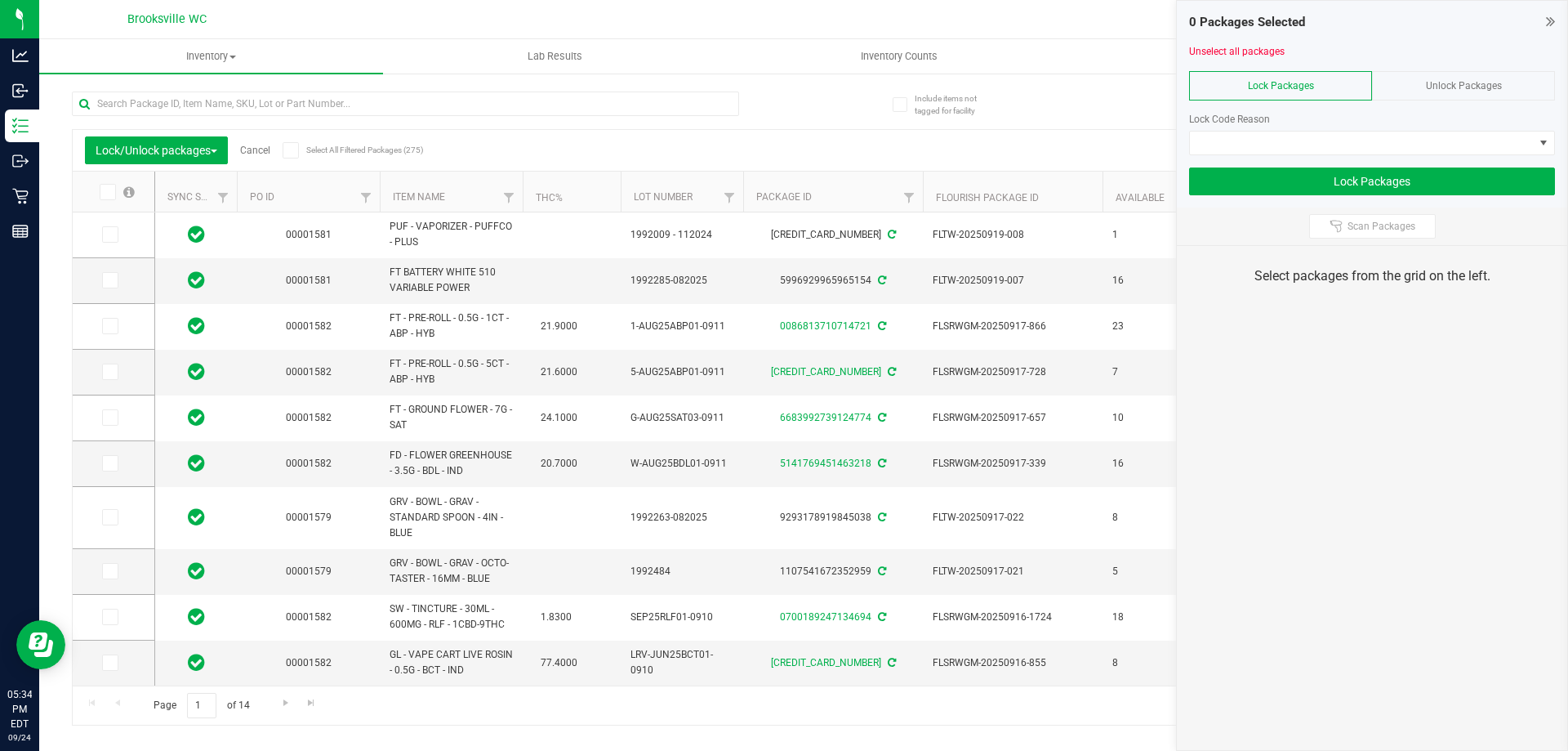
click at [1541, 19] on div "0 Packages Selected" at bounding box center [1372, 22] width 366 height 19
click at [1552, 20] on icon at bounding box center [1550, 20] width 9 height 16
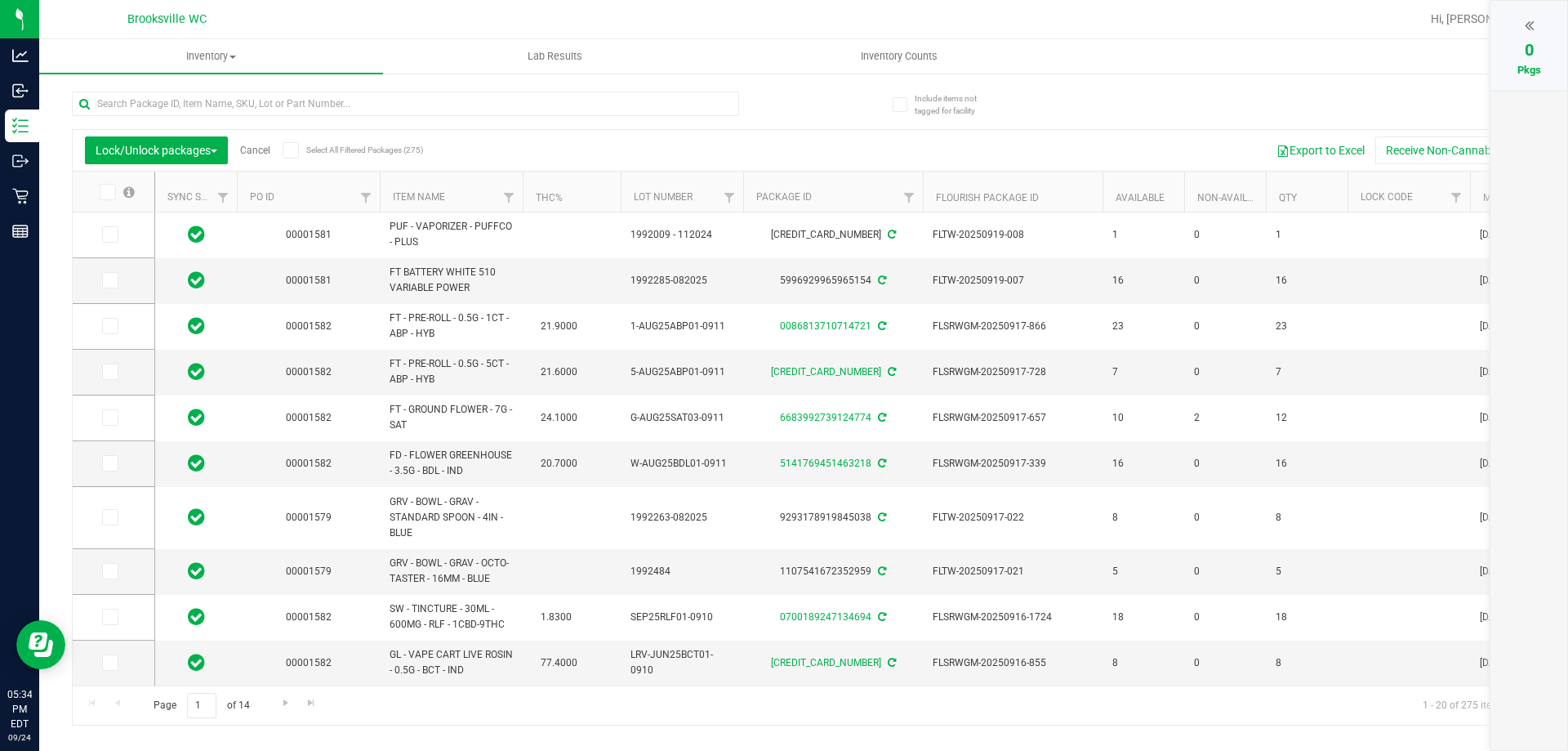
click at [481, 200] on th "Item Name" at bounding box center [451, 192] width 143 height 41
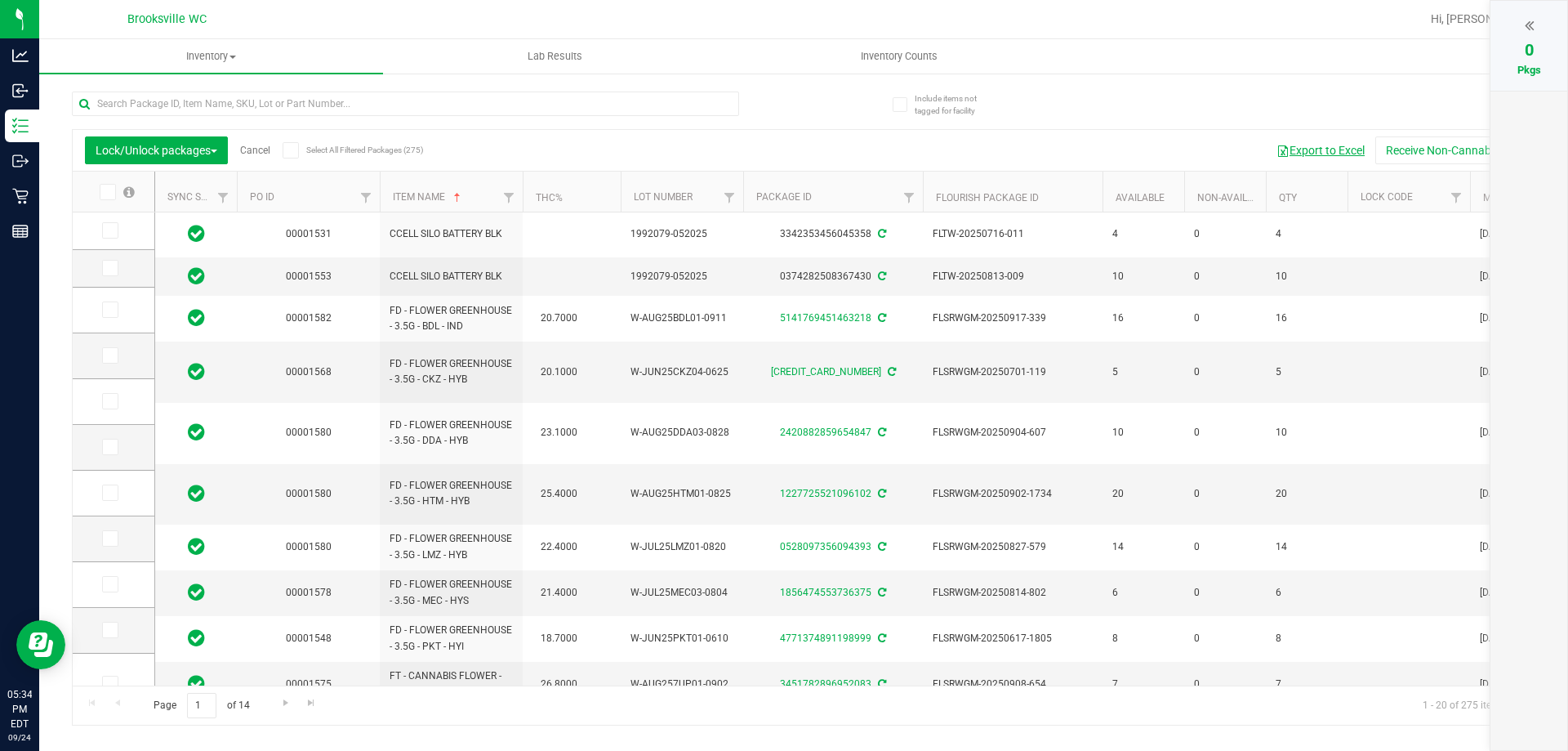
click at [1319, 152] on button "Export to Excel" at bounding box center [1320, 150] width 109 height 28
click at [310, 100] on input "text" at bounding box center [405, 104] width 667 height 25
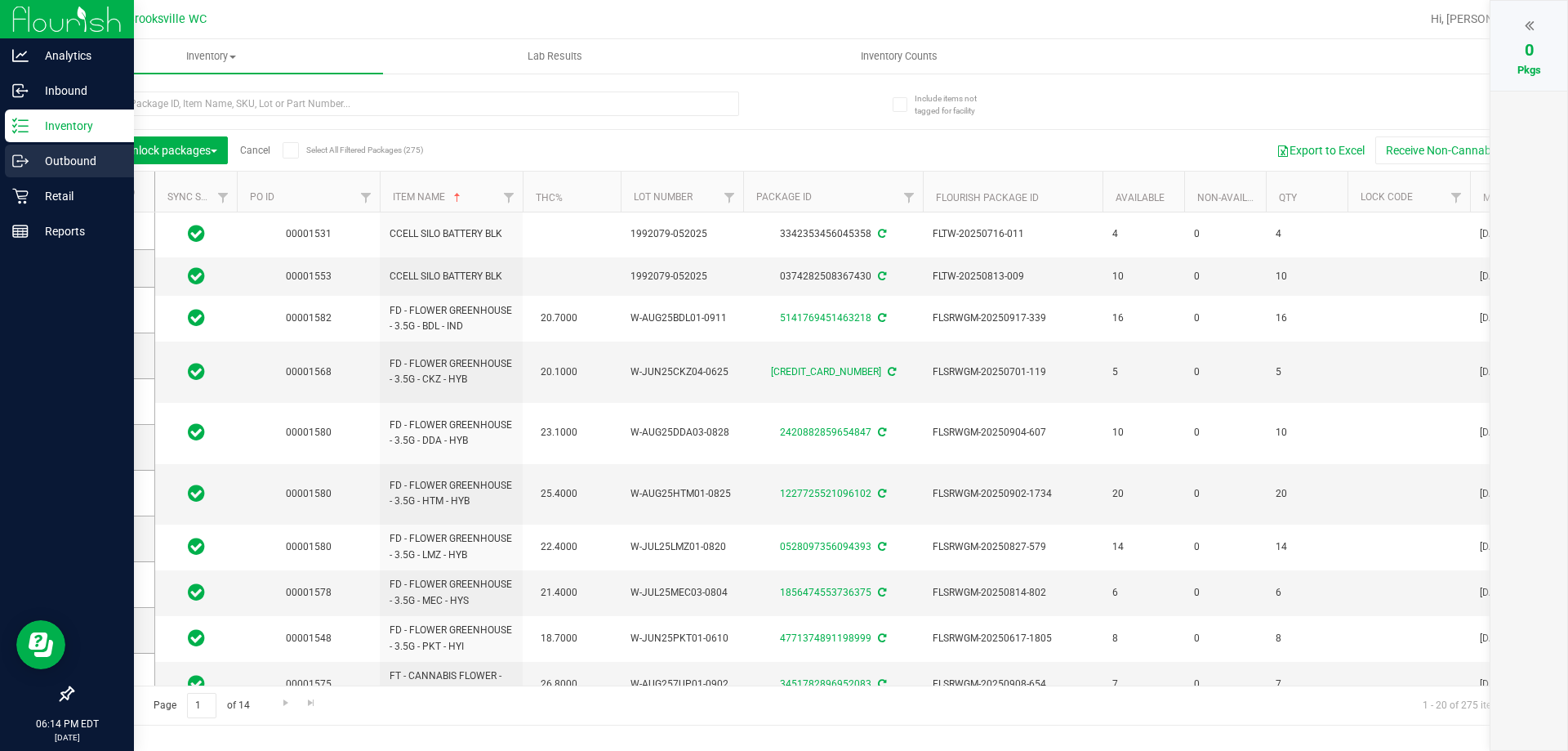
click at [37, 154] on p "Outbound" at bounding box center [78, 160] width 98 height 20
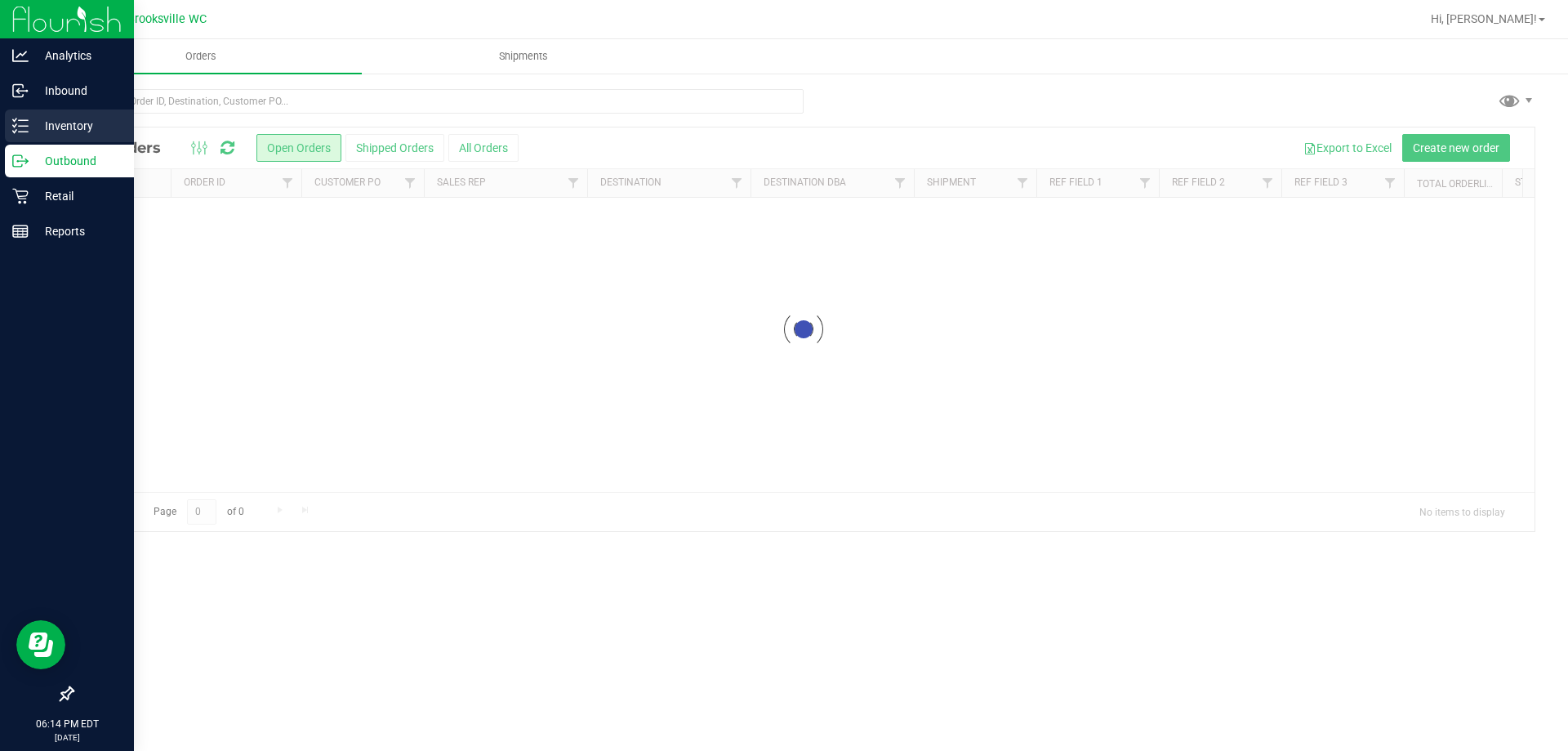
click at [57, 124] on p "Inventory" at bounding box center [78, 126] width 98 height 20
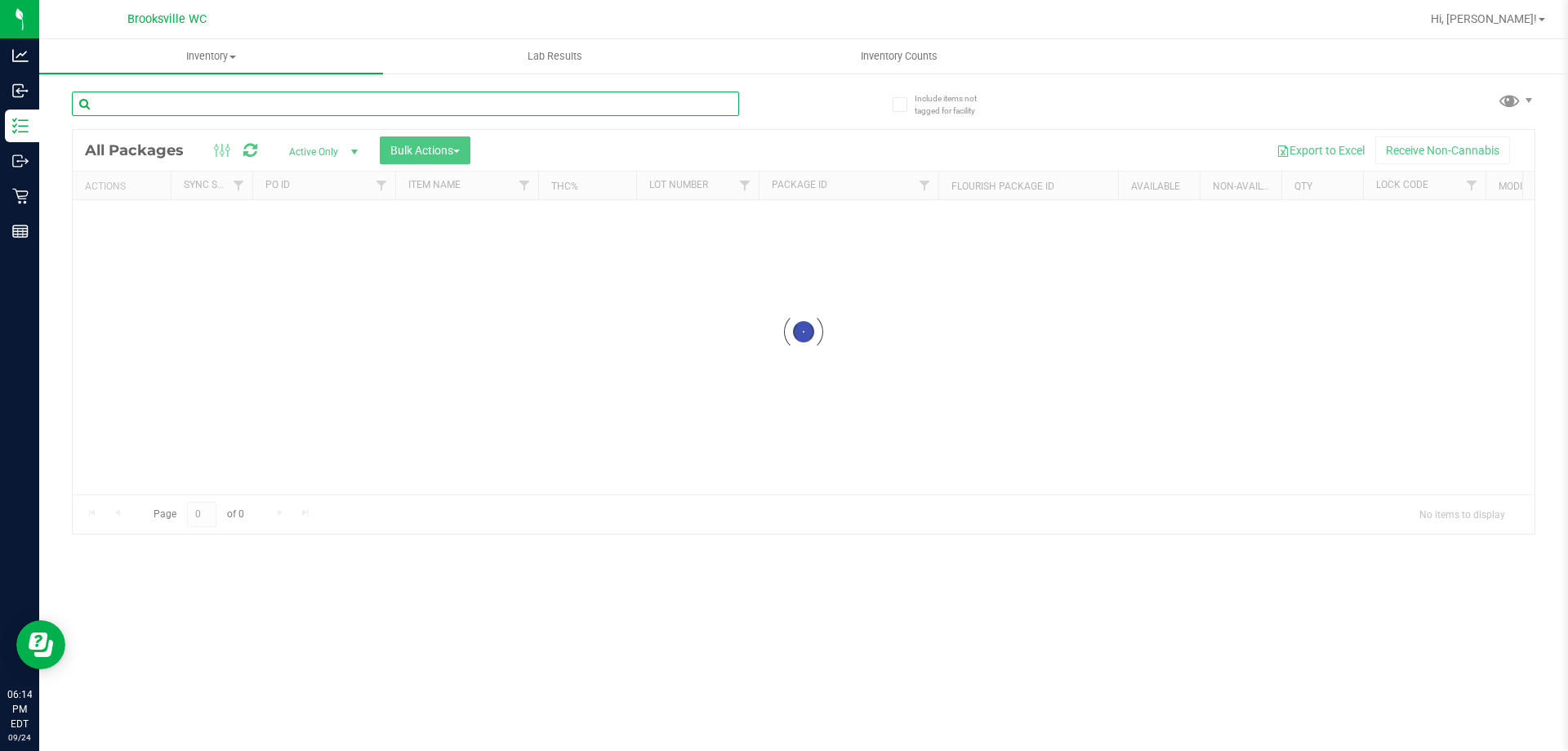
click at [238, 100] on input "text" at bounding box center [405, 104] width 667 height 25
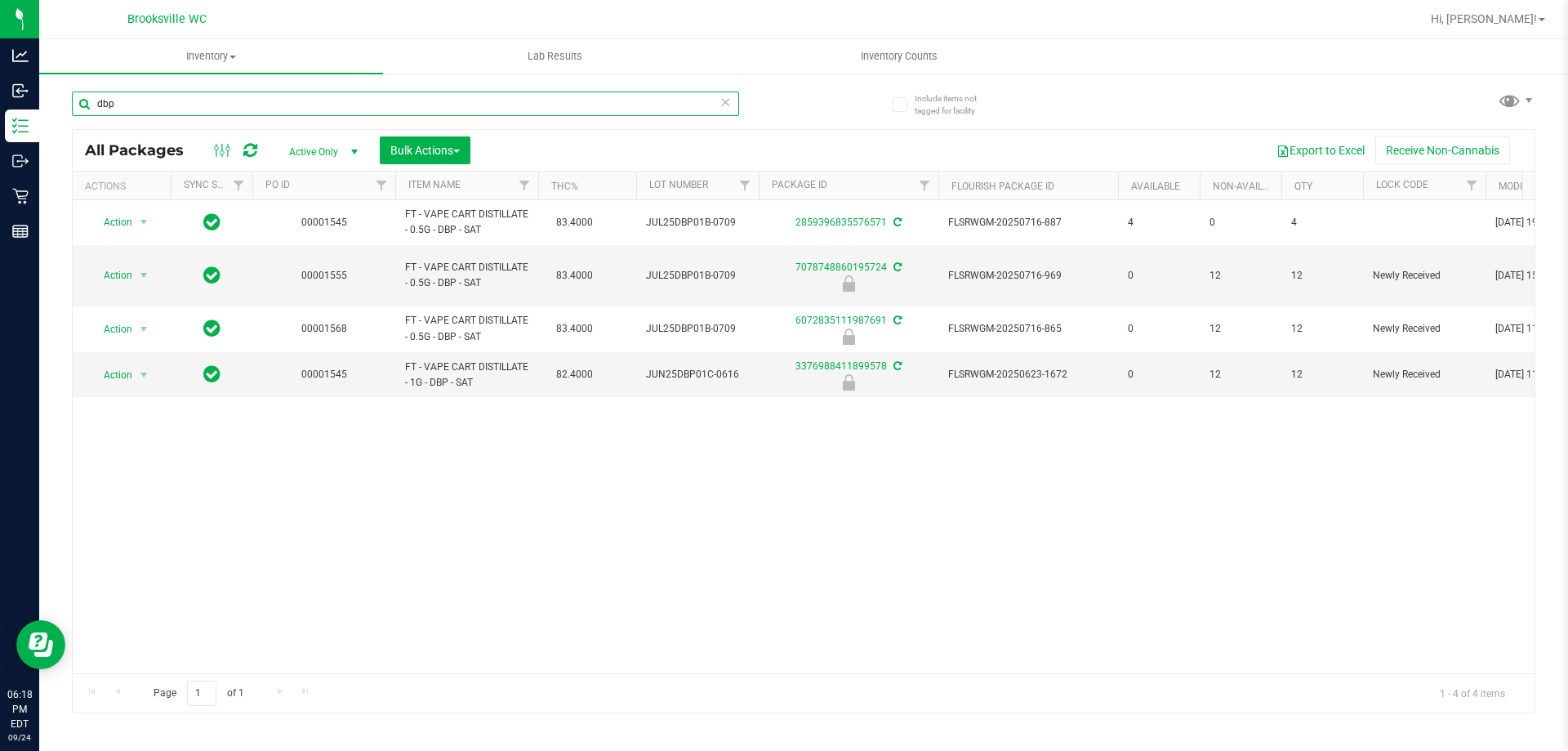
click at [232, 108] on input "dbp" at bounding box center [405, 104] width 667 height 25
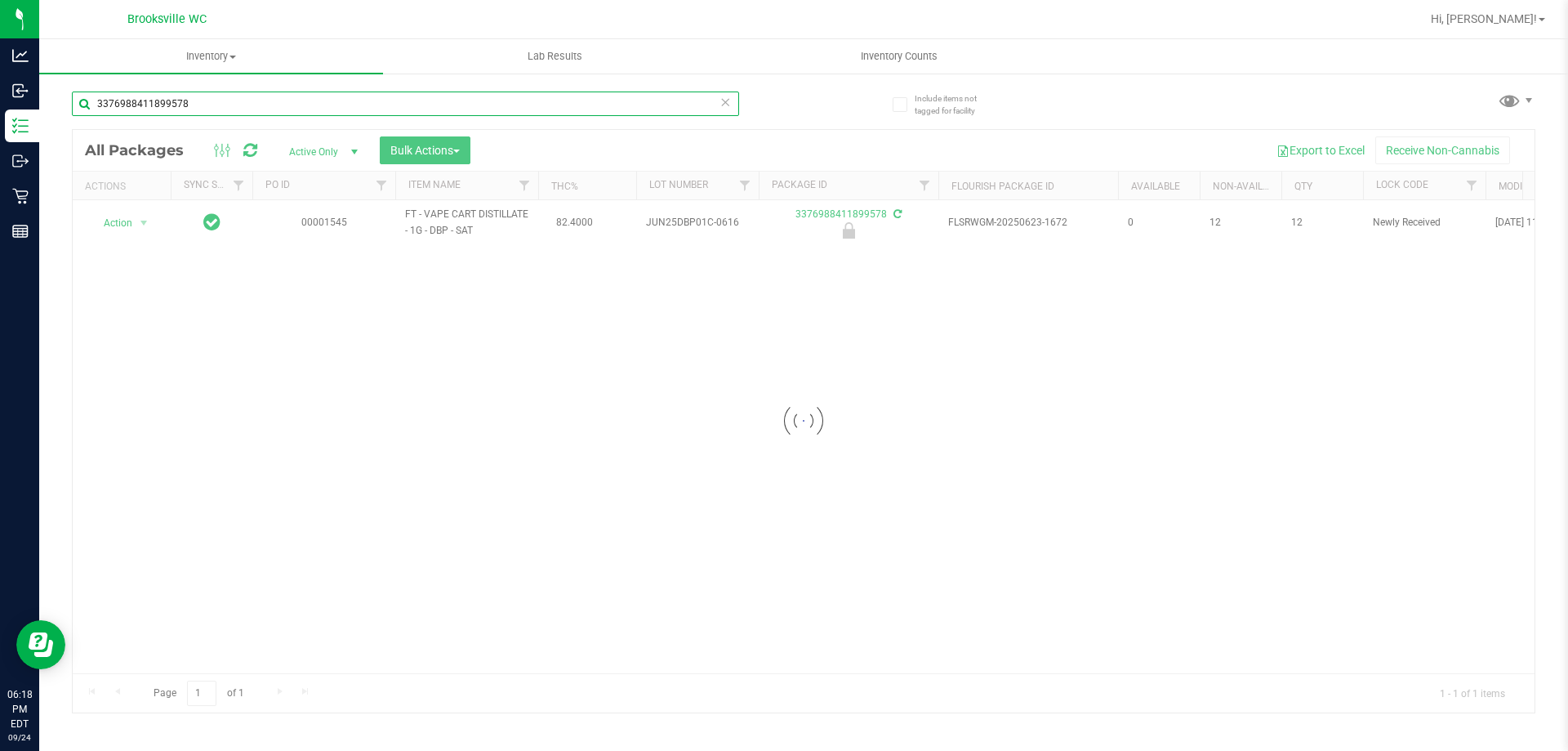
type input "3376988411899578"
click at [107, 215] on div at bounding box center [804, 421] width 1462 height 583
click at [120, 224] on div at bounding box center [804, 421] width 1462 height 583
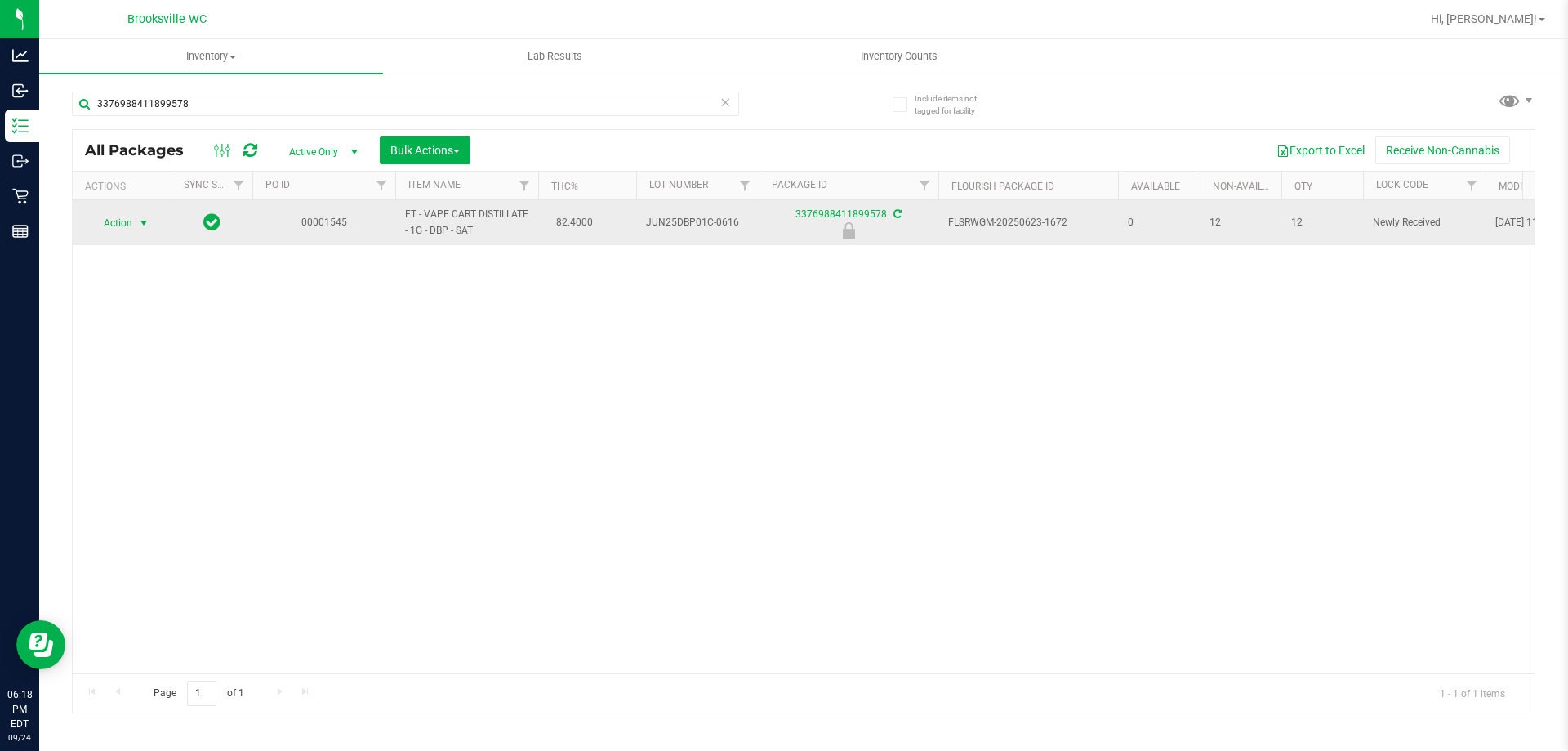
click at [134, 224] on span "select" at bounding box center [144, 222] width 20 height 23
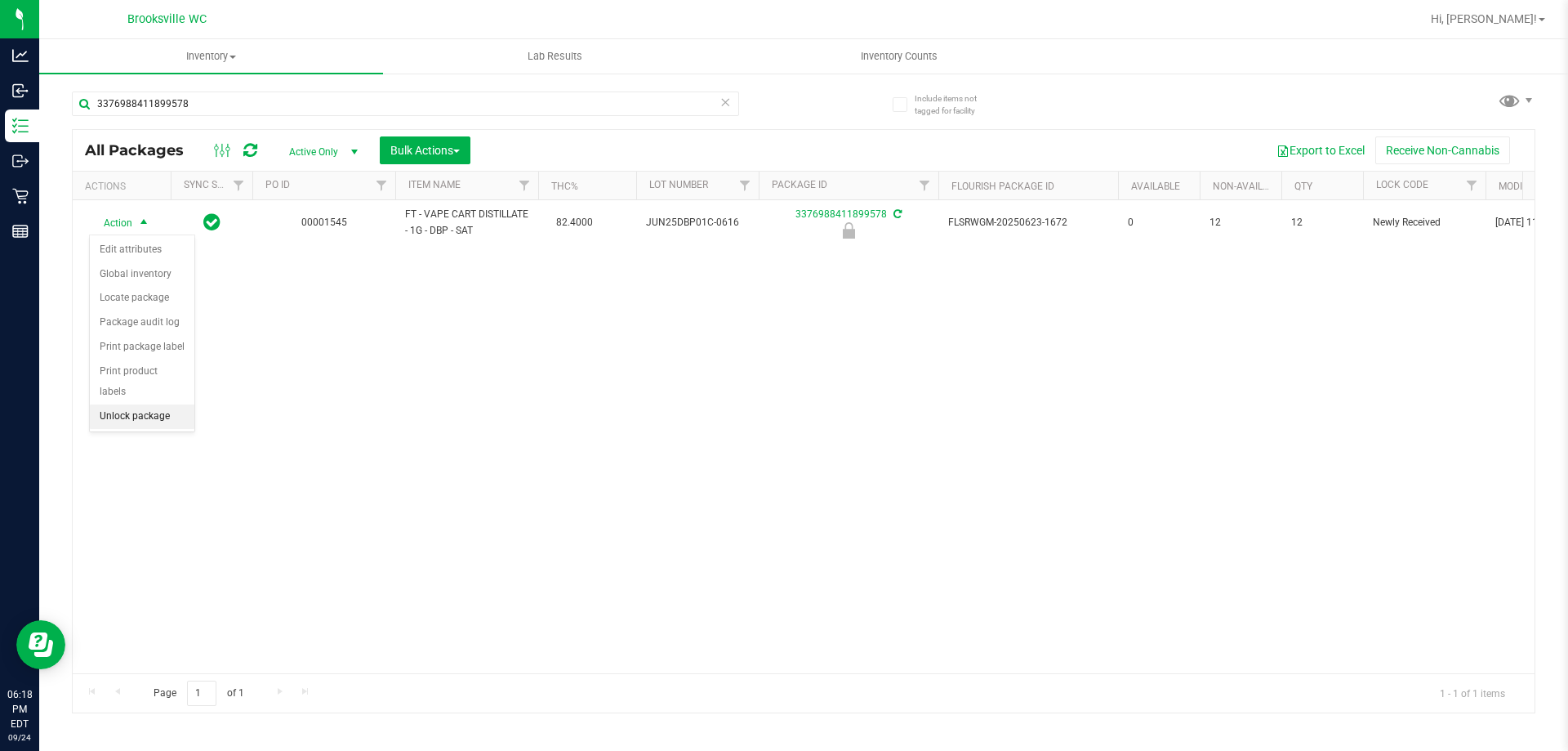
click at [142, 405] on li "Unlock package" at bounding box center [142, 417] width 104 height 25
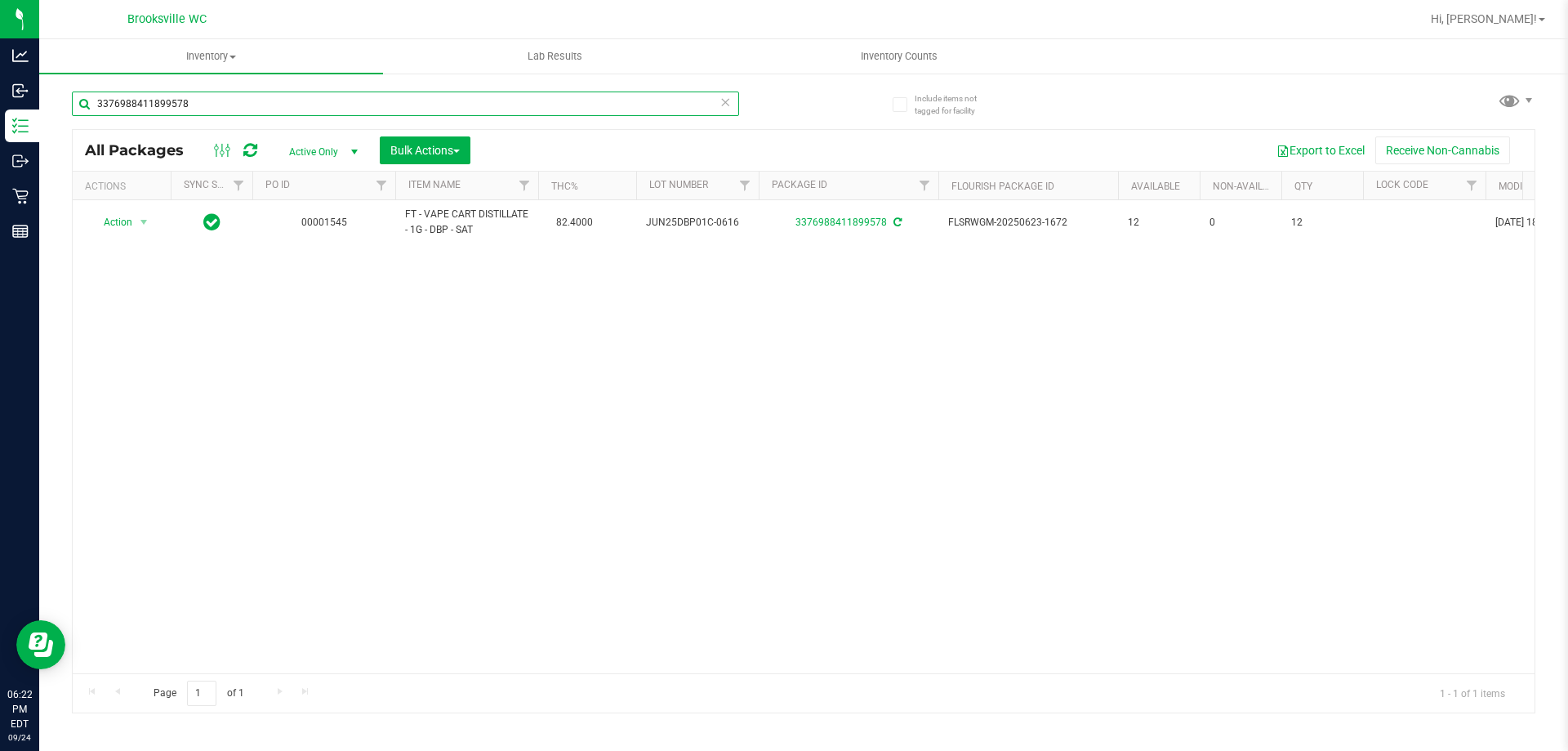
click at [251, 111] on input "3376988411899578" at bounding box center [405, 104] width 667 height 25
click at [250, 109] on input "3376988411899578" at bounding box center [405, 104] width 667 height 25
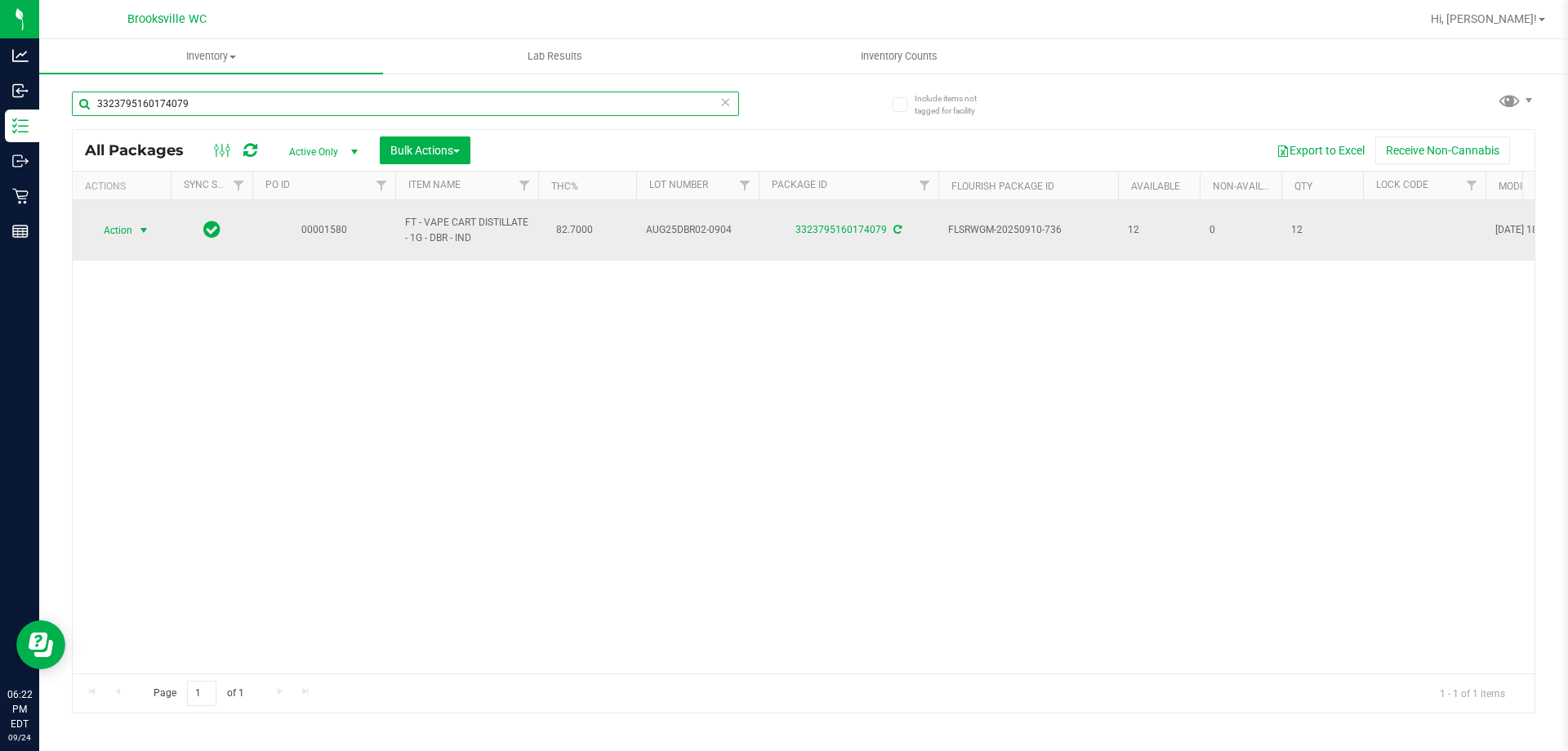
type input "3323795160174079"
click at [123, 221] on span "Action" at bounding box center [111, 230] width 44 height 23
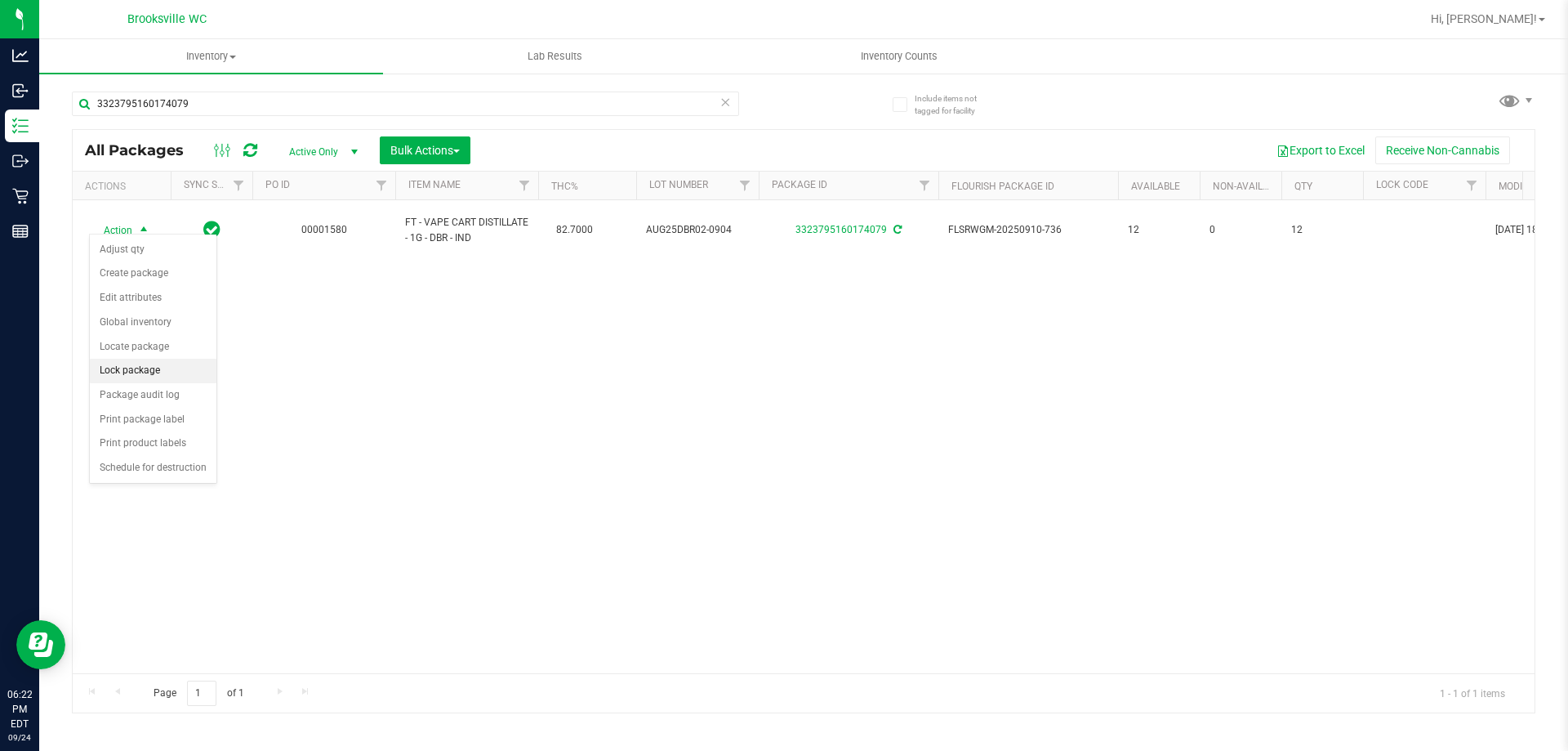
click at [134, 364] on li "Lock package" at bounding box center [153, 371] width 126 height 25
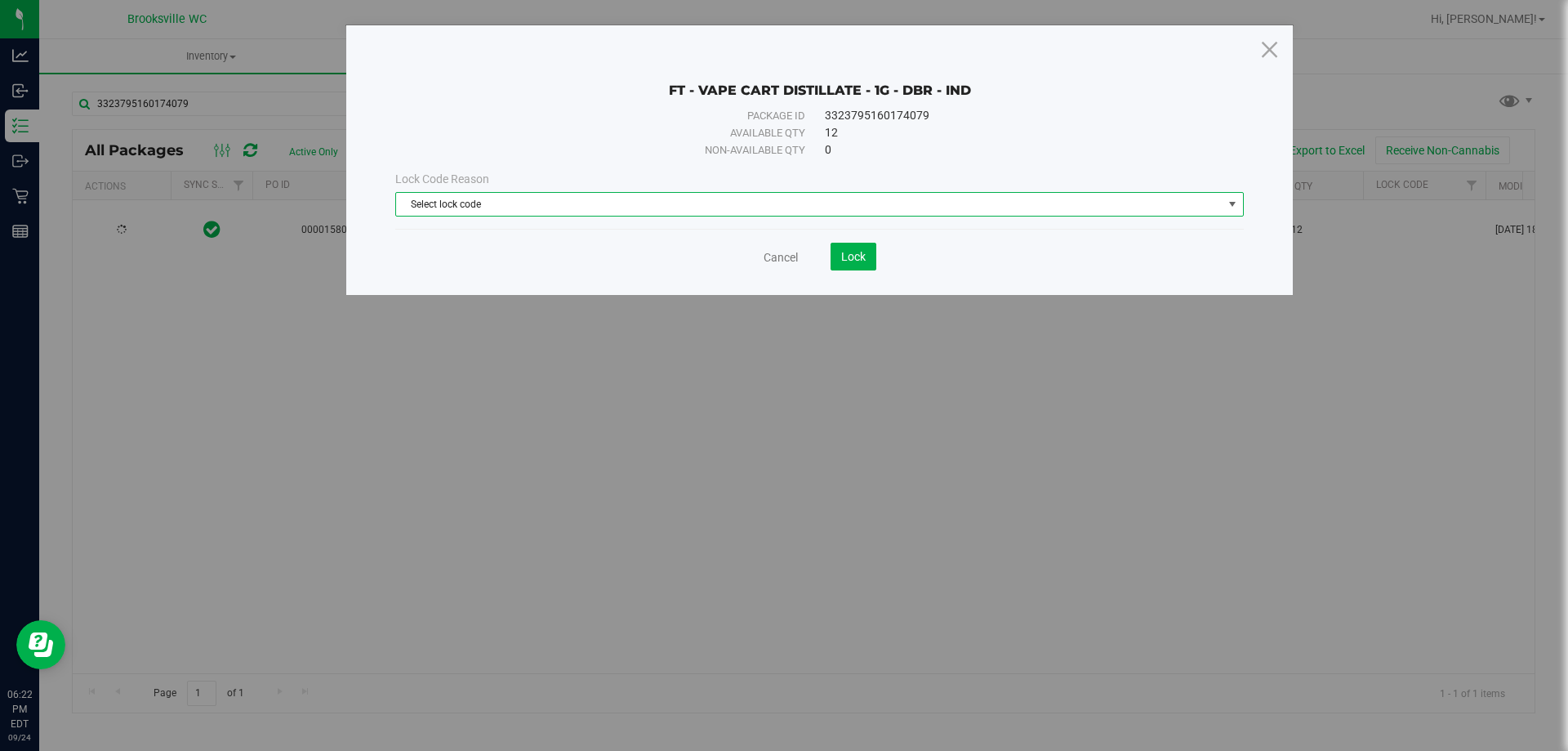
click at [611, 195] on span "Select lock code" at bounding box center [809, 204] width 827 height 23
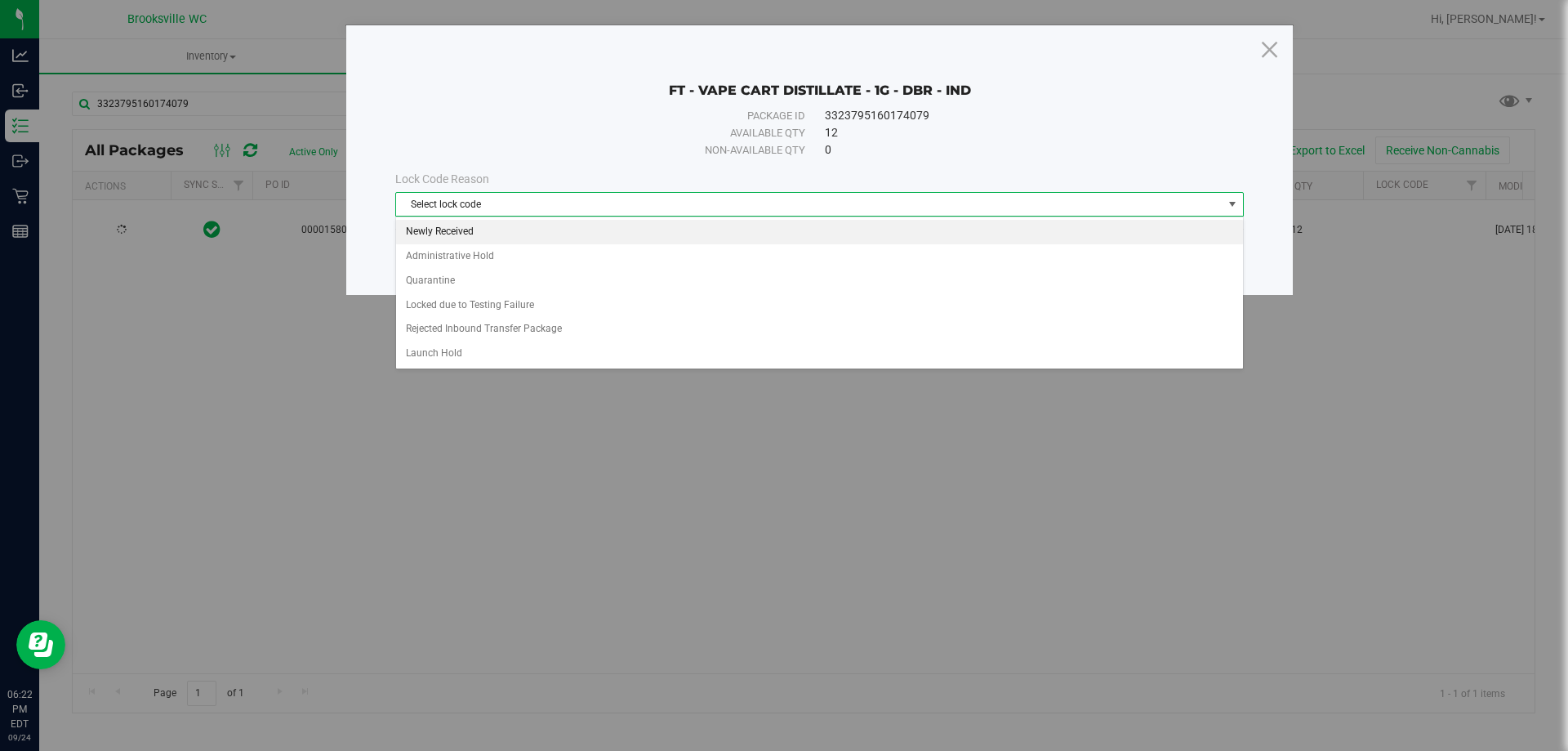
click at [461, 233] on li "Newly Received" at bounding box center [819, 232] width 847 height 25
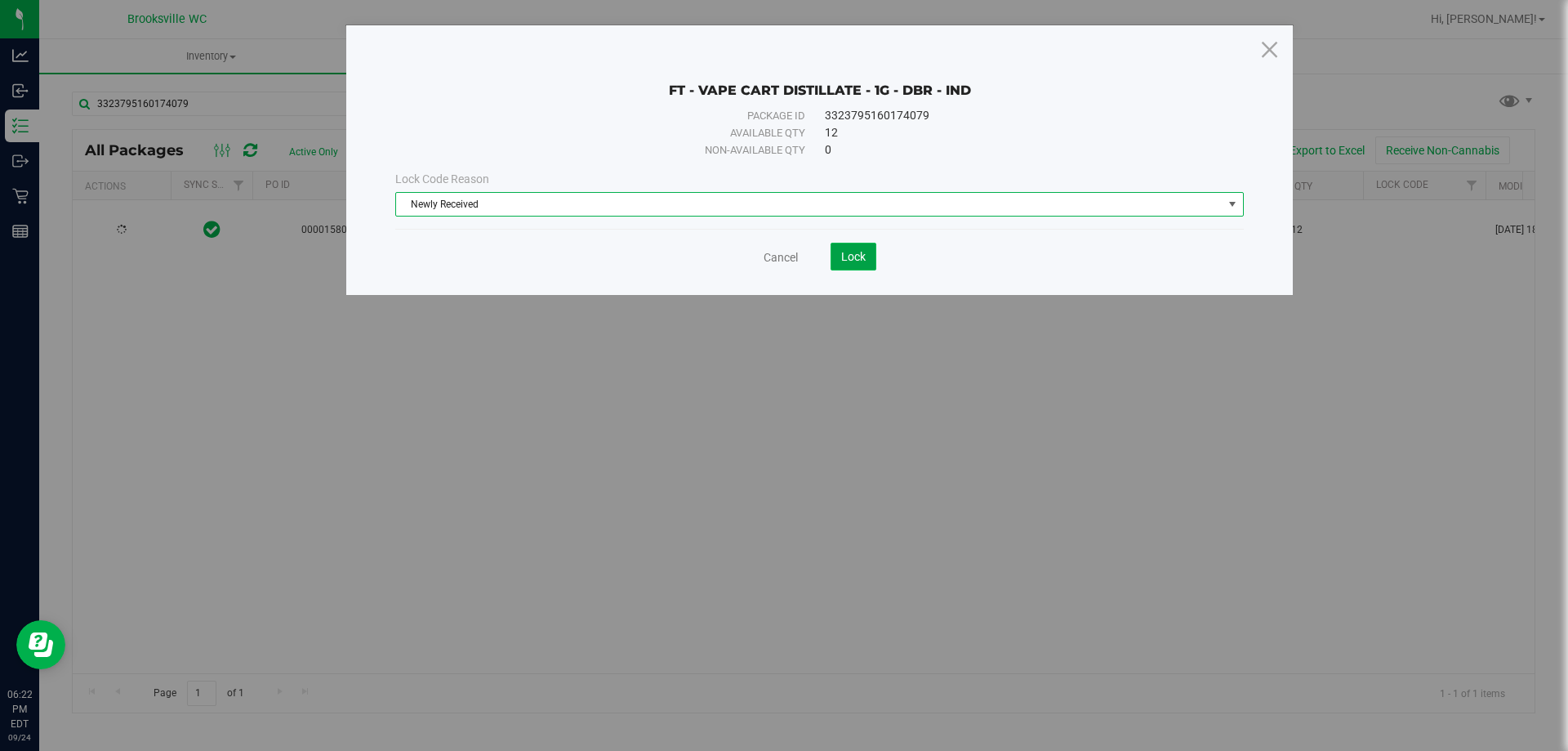
click at [862, 257] on span "Lock" at bounding box center [853, 256] width 25 height 13
